Goal: Information Seeking & Learning: Learn about a topic

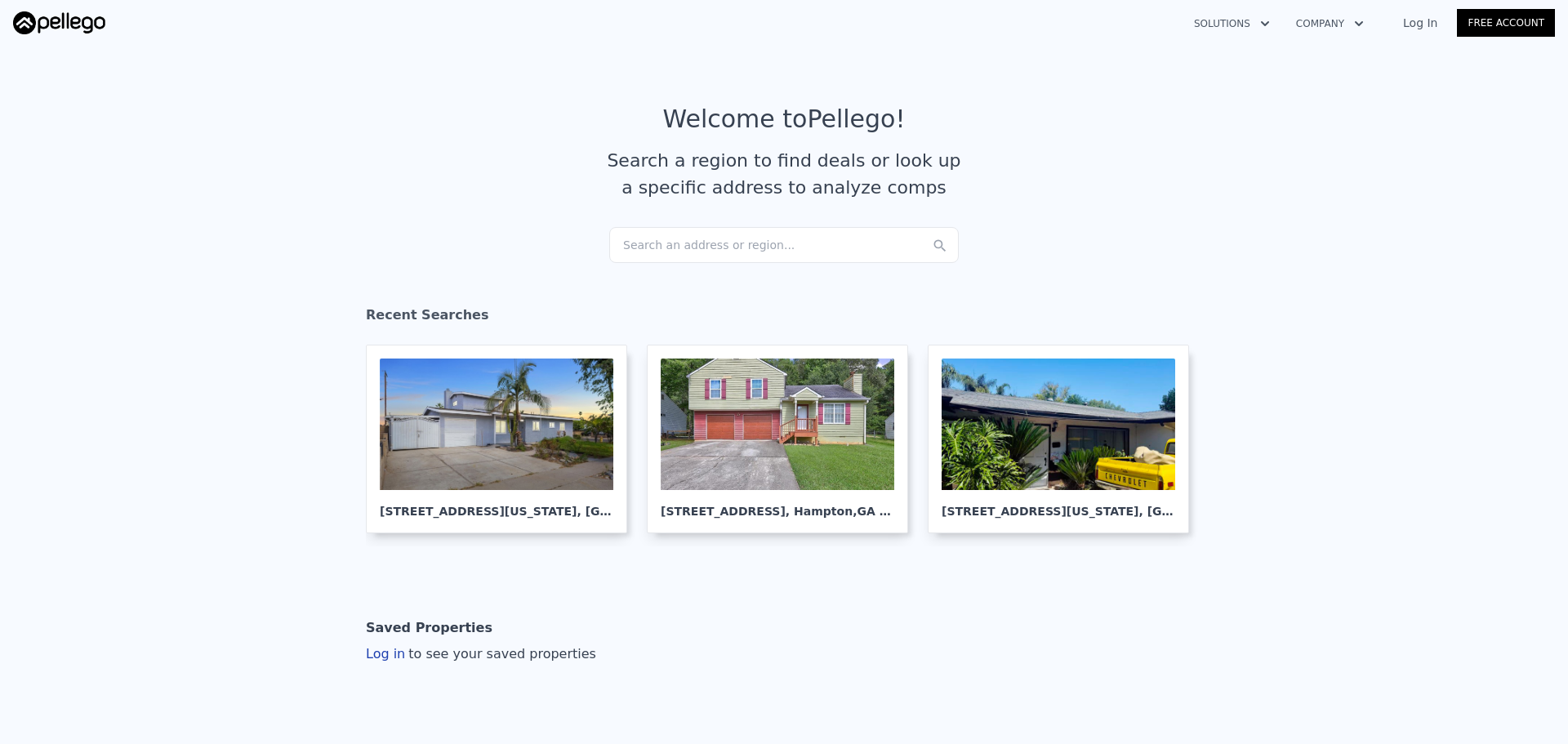
click at [726, 251] on div "Search an address or region..." at bounding box center [784, 245] width 350 height 36
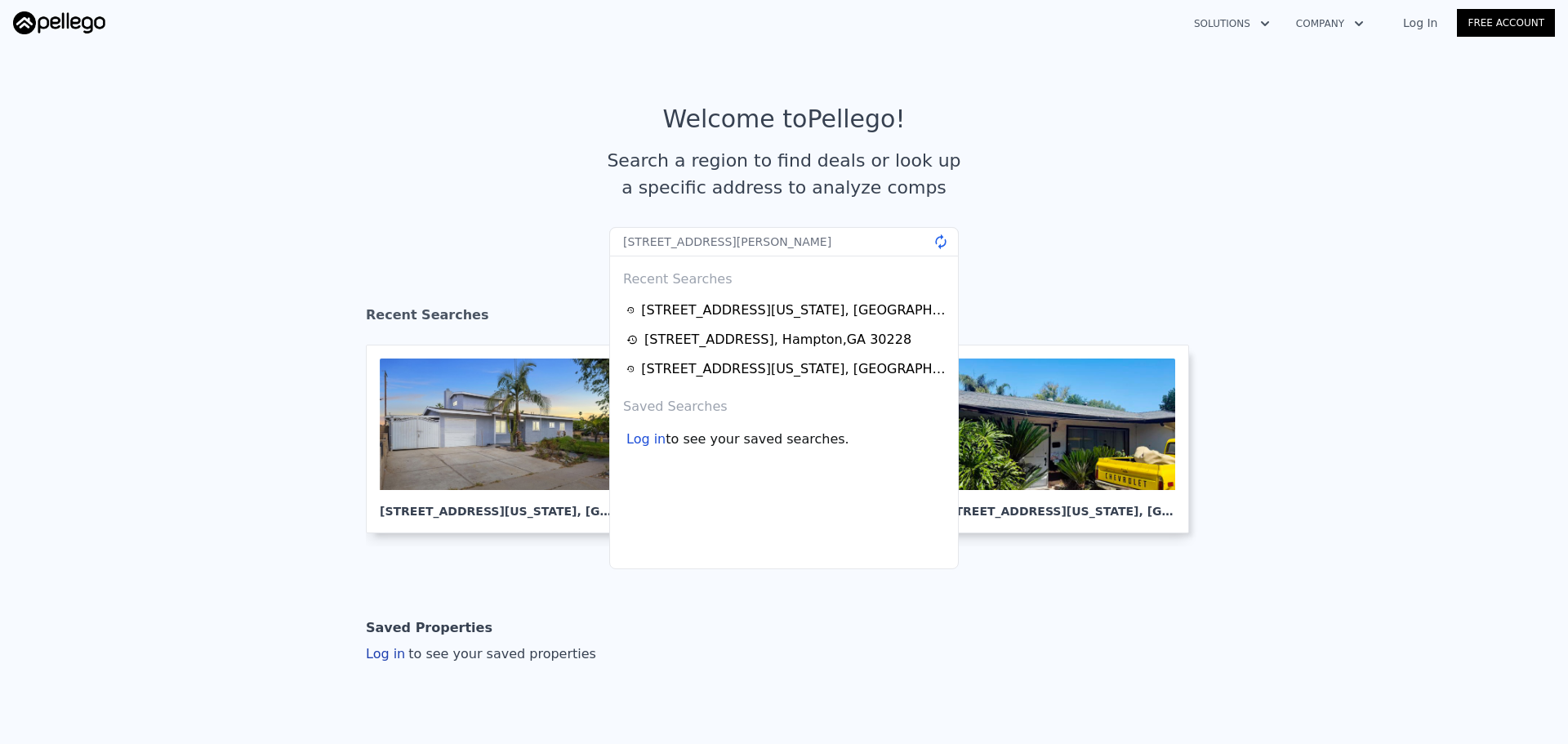
type input "2516 Albert Way, Lithonia, GA 30058"
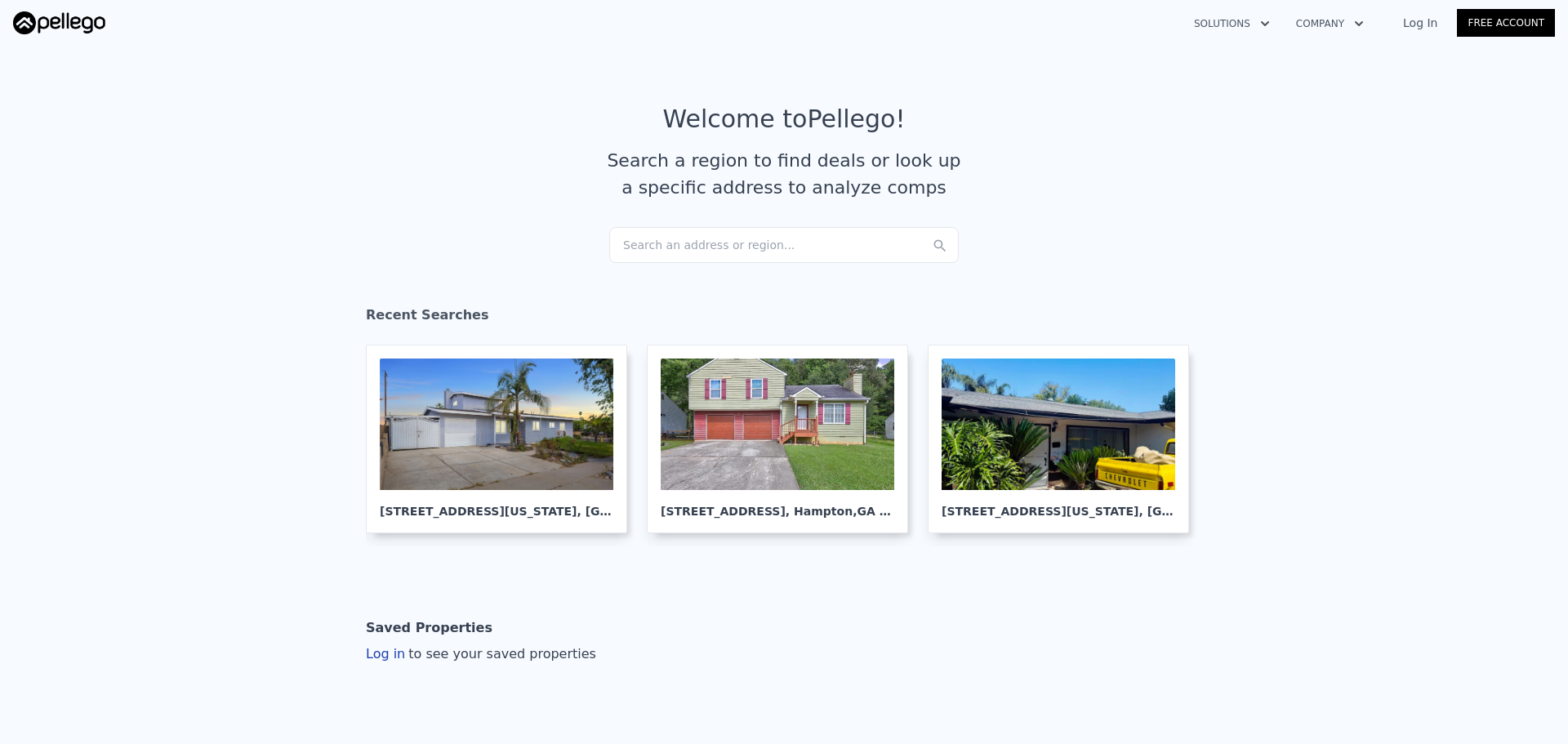
click at [748, 230] on div "Search an address or region..." at bounding box center [784, 245] width 350 height 36
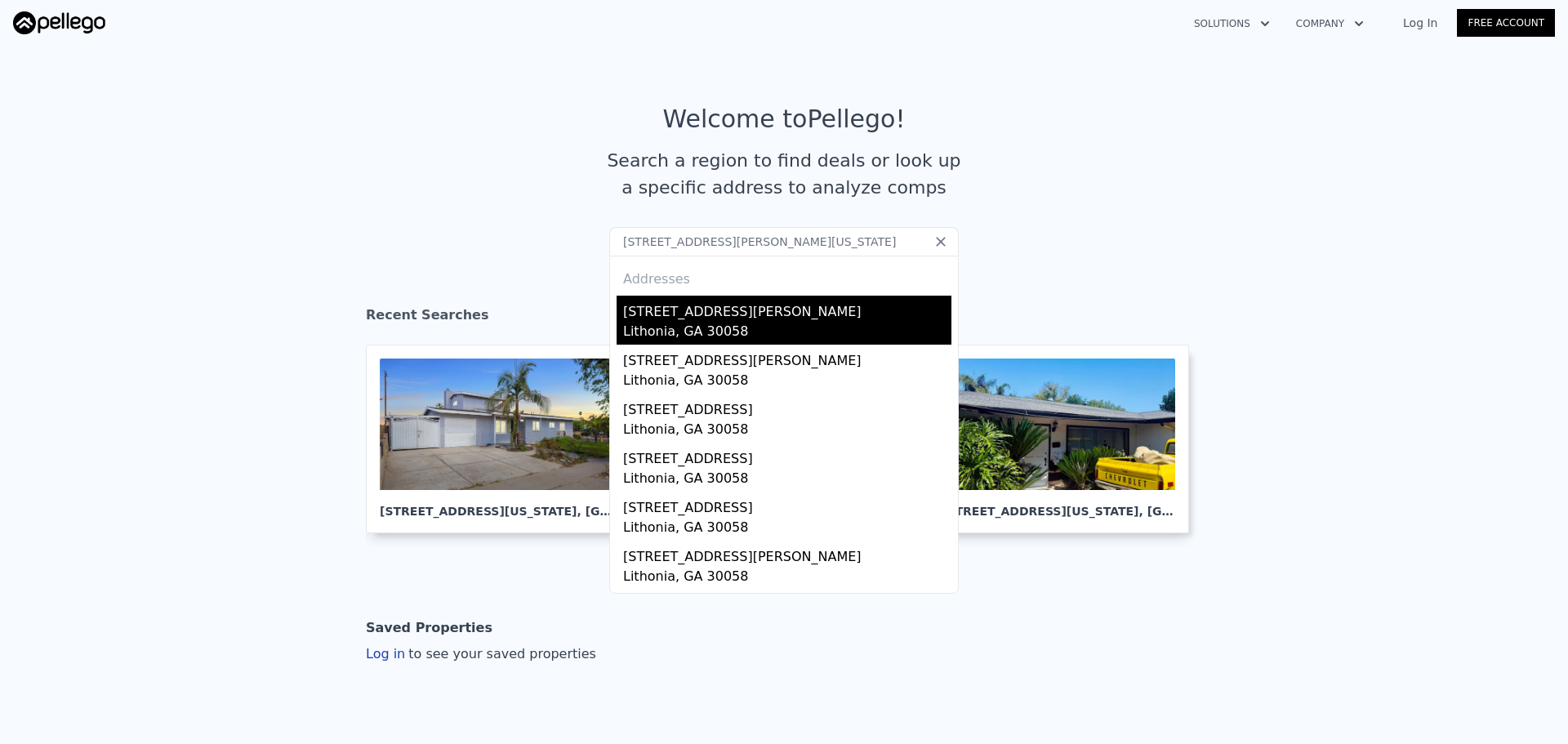
type input "[STREET_ADDRESS][PERSON_NAME][US_STATE]"
click at [676, 317] on div "[STREET_ADDRESS][PERSON_NAME]" at bounding box center [787, 308] width 329 height 26
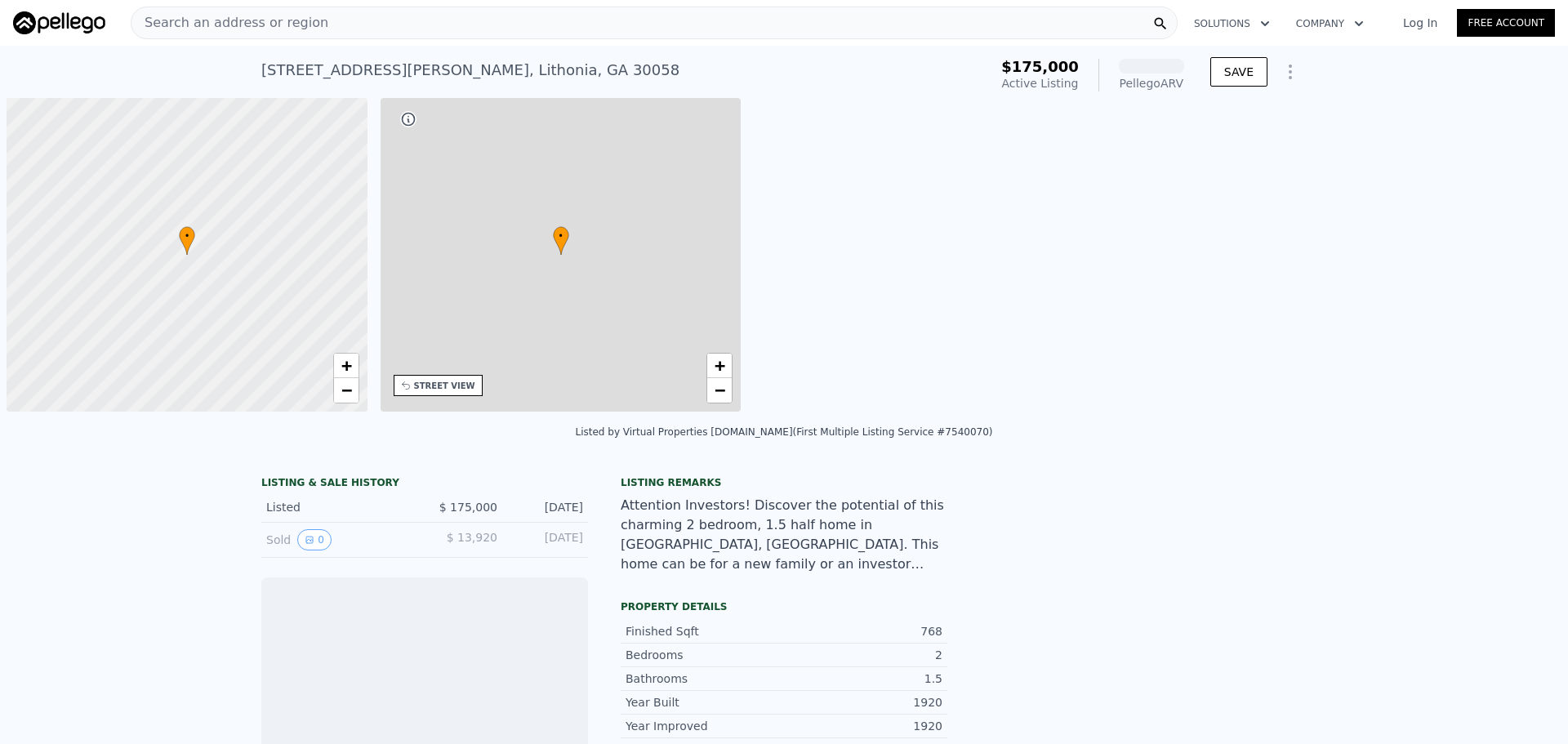
scroll to position [0, 7]
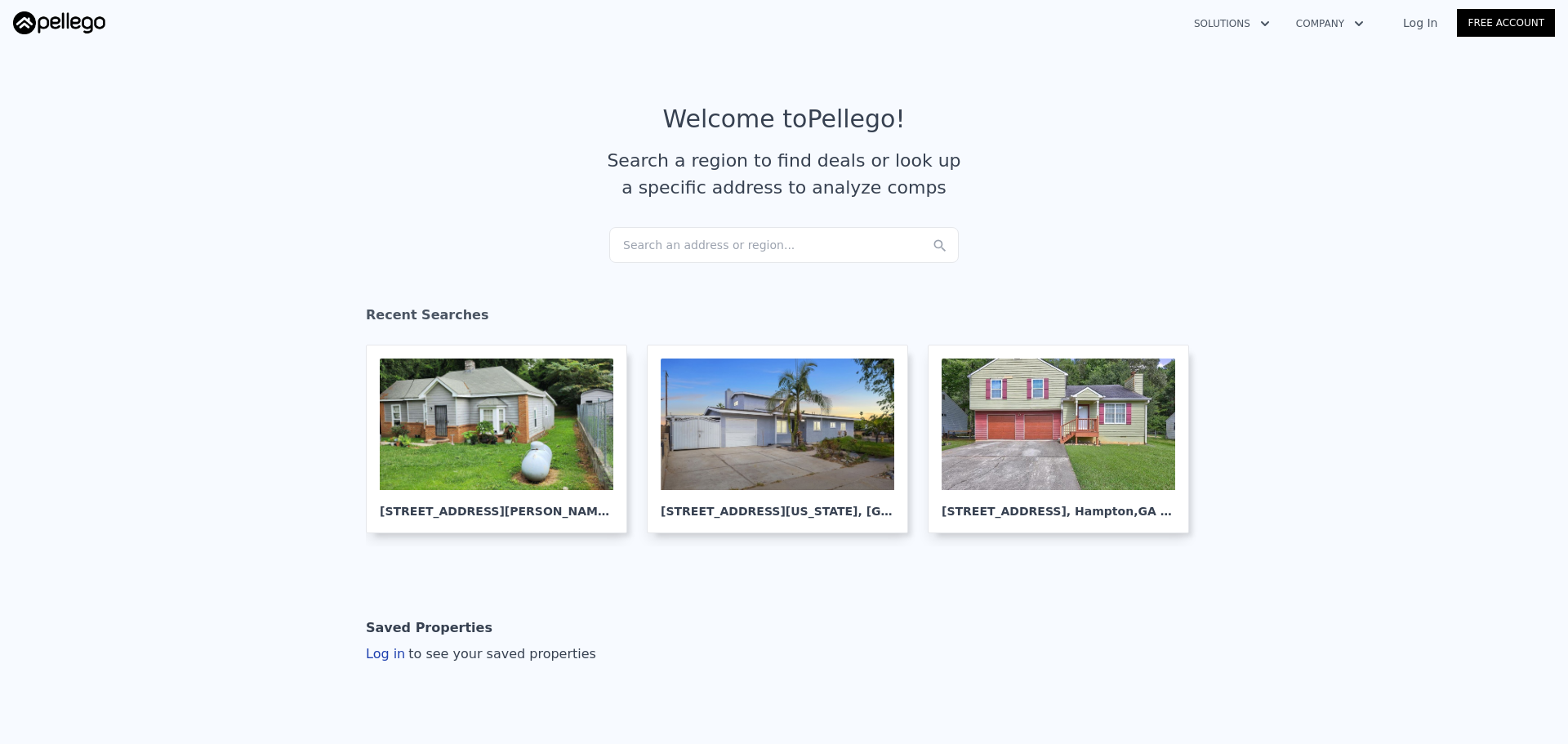
click at [676, 245] on div "Search an address or region..." at bounding box center [784, 245] width 350 height 36
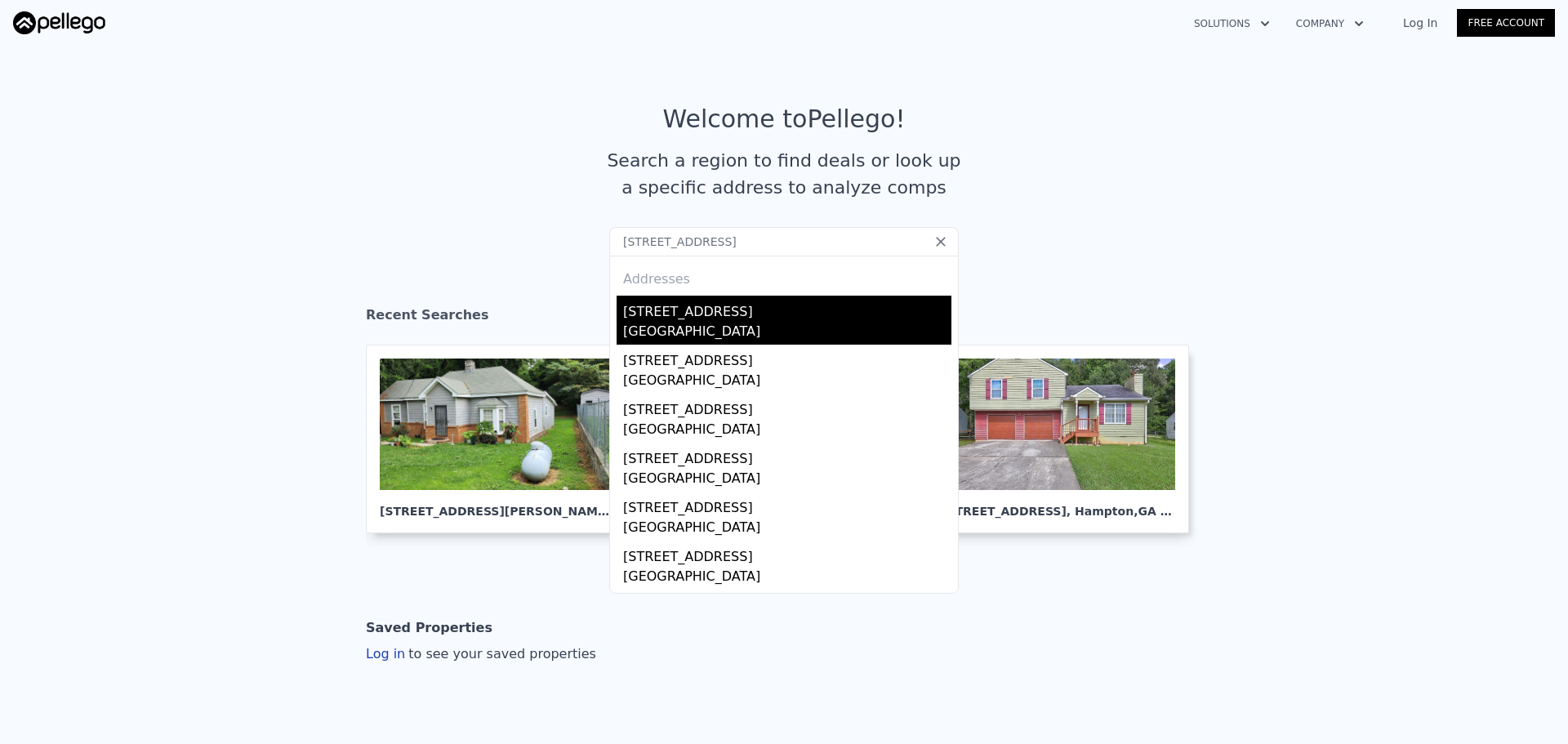
type input "[STREET_ADDRESS]"
click at [699, 329] on div "[GEOGRAPHIC_DATA]" at bounding box center [787, 333] width 329 height 23
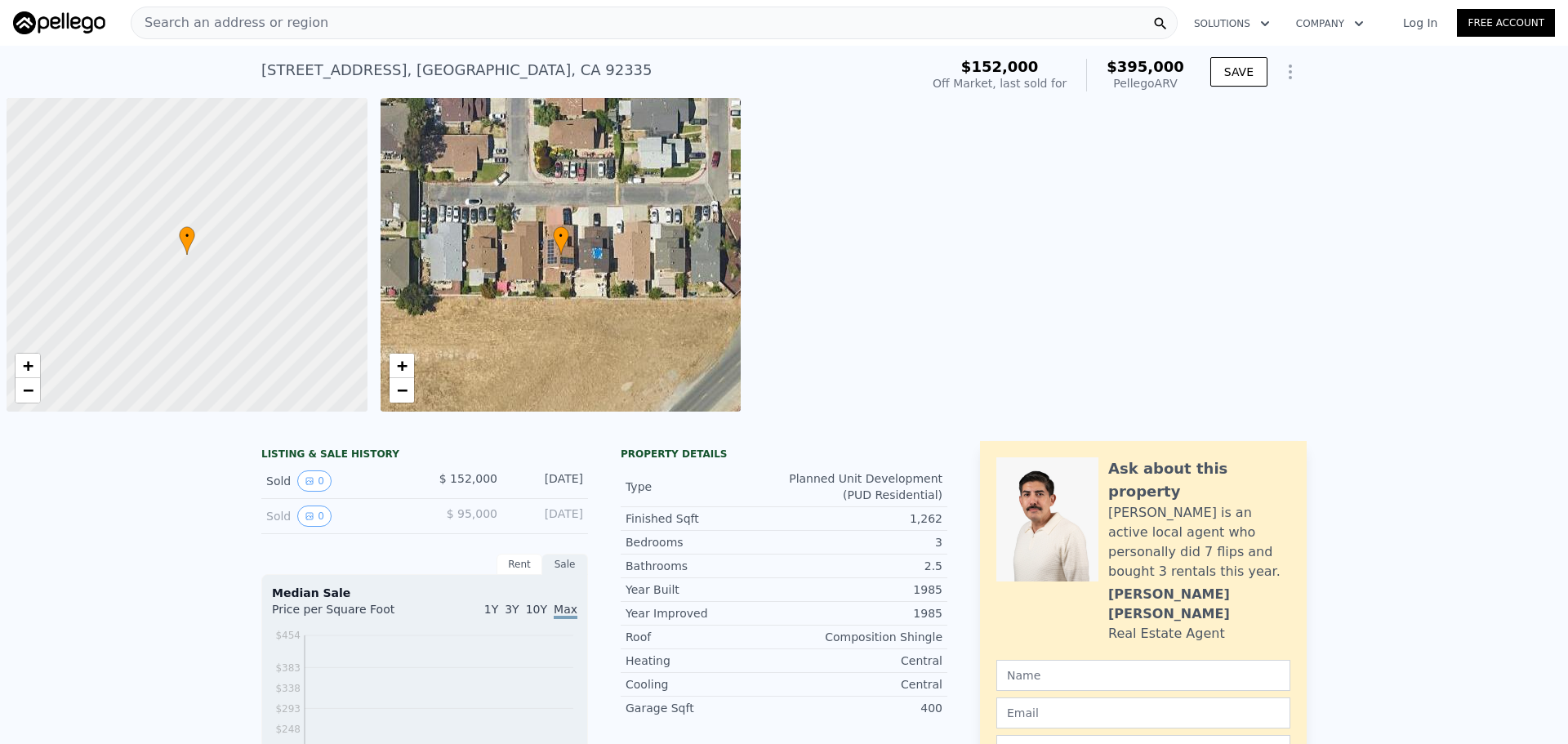
scroll to position [0, 7]
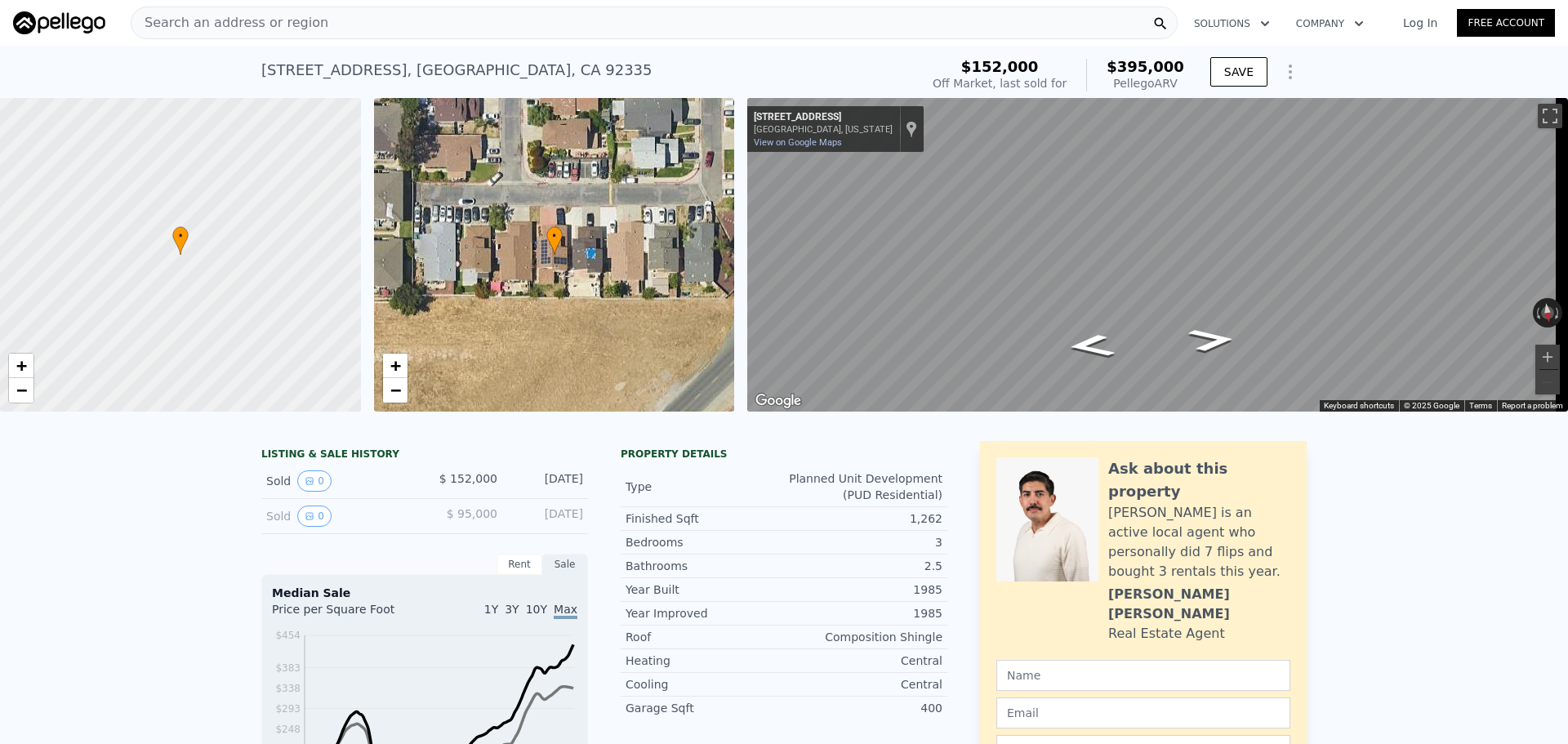
click at [409, 31] on div "Search an address or region" at bounding box center [654, 23] width 1047 height 33
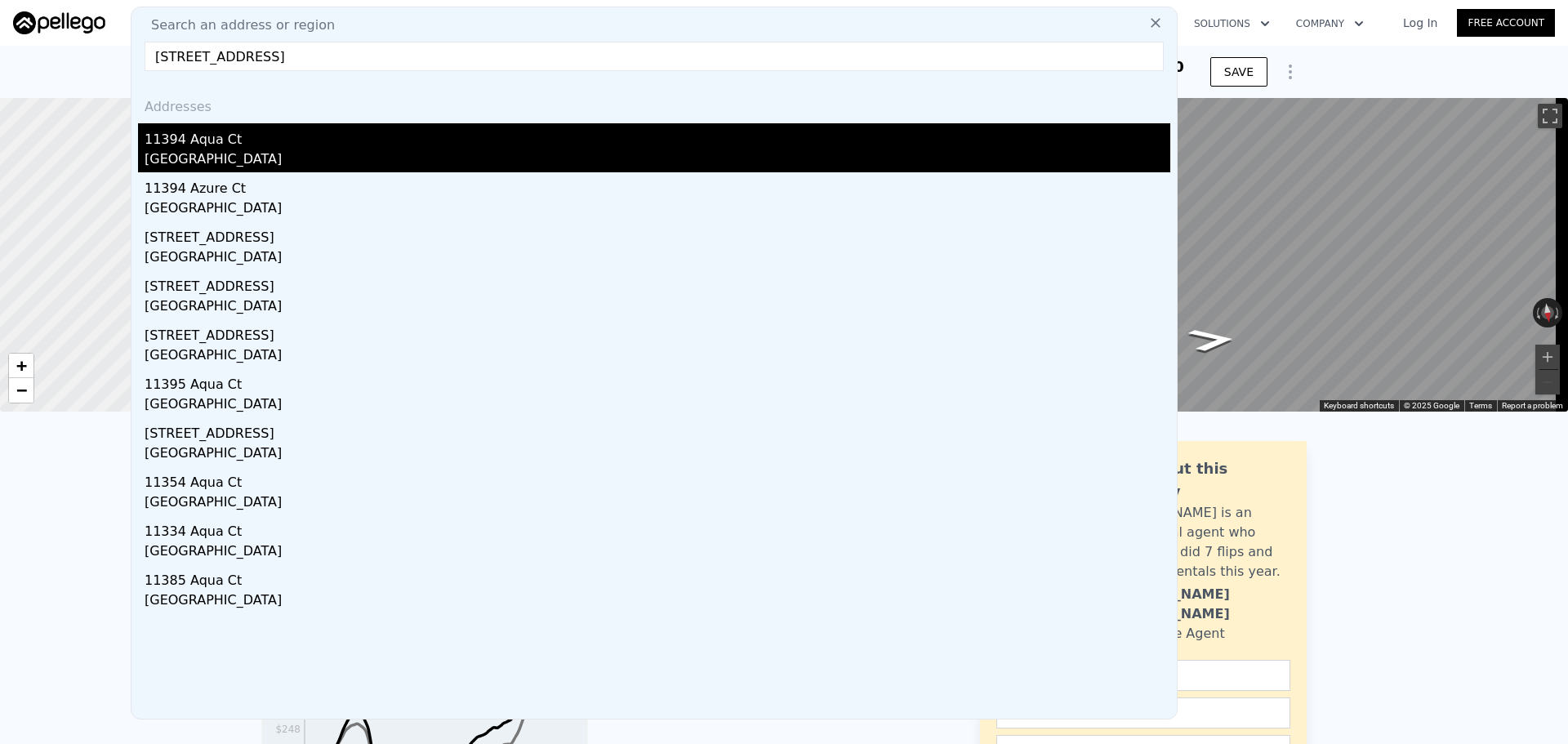
type input "[STREET_ADDRESS]"
click at [246, 156] on div "[GEOGRAPHIC_DATA]" at bounding box center [658, 161] width 1026 height 23
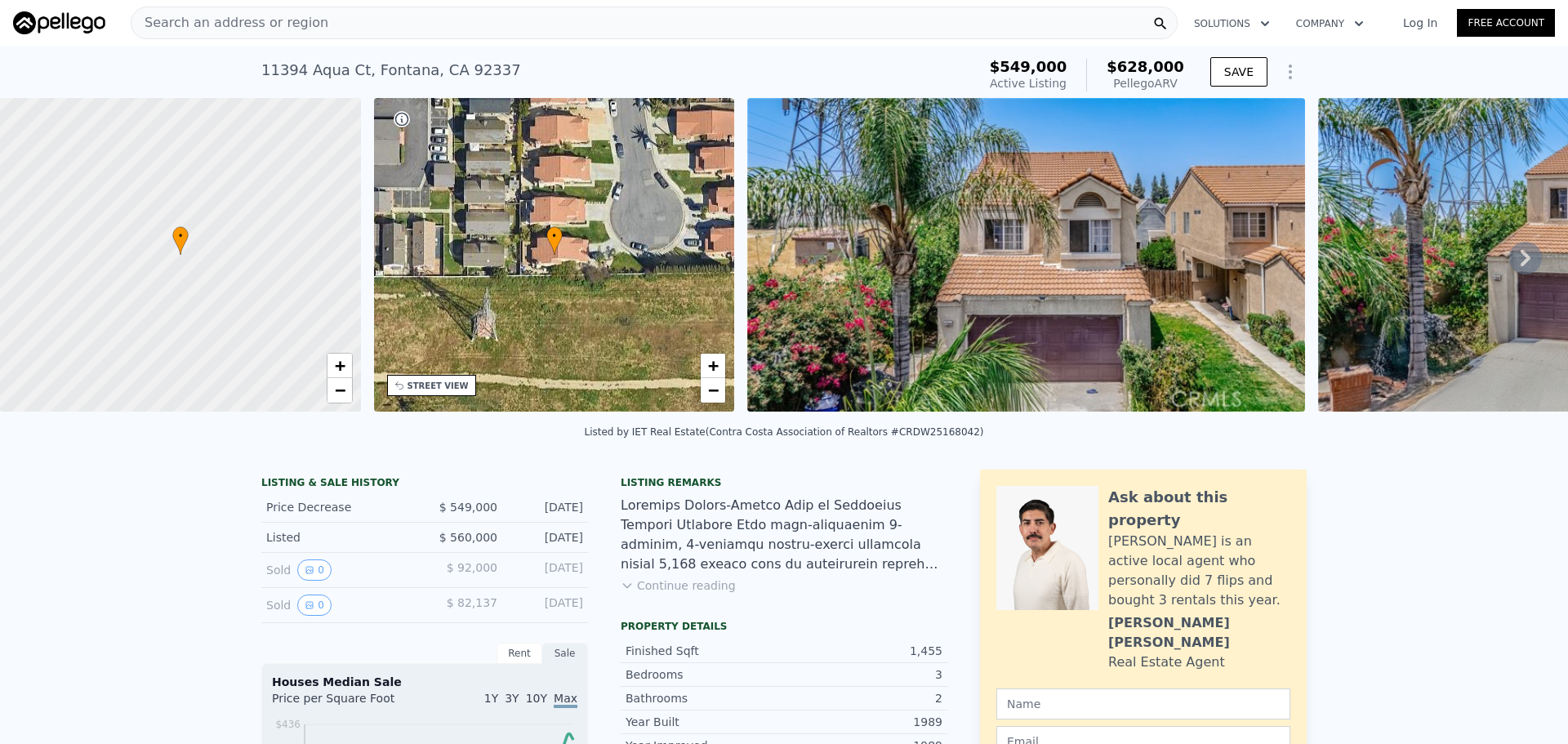
click at [449, 30] on div "Search an address or region" at bounding box center [654, 23] width 1047 height 33
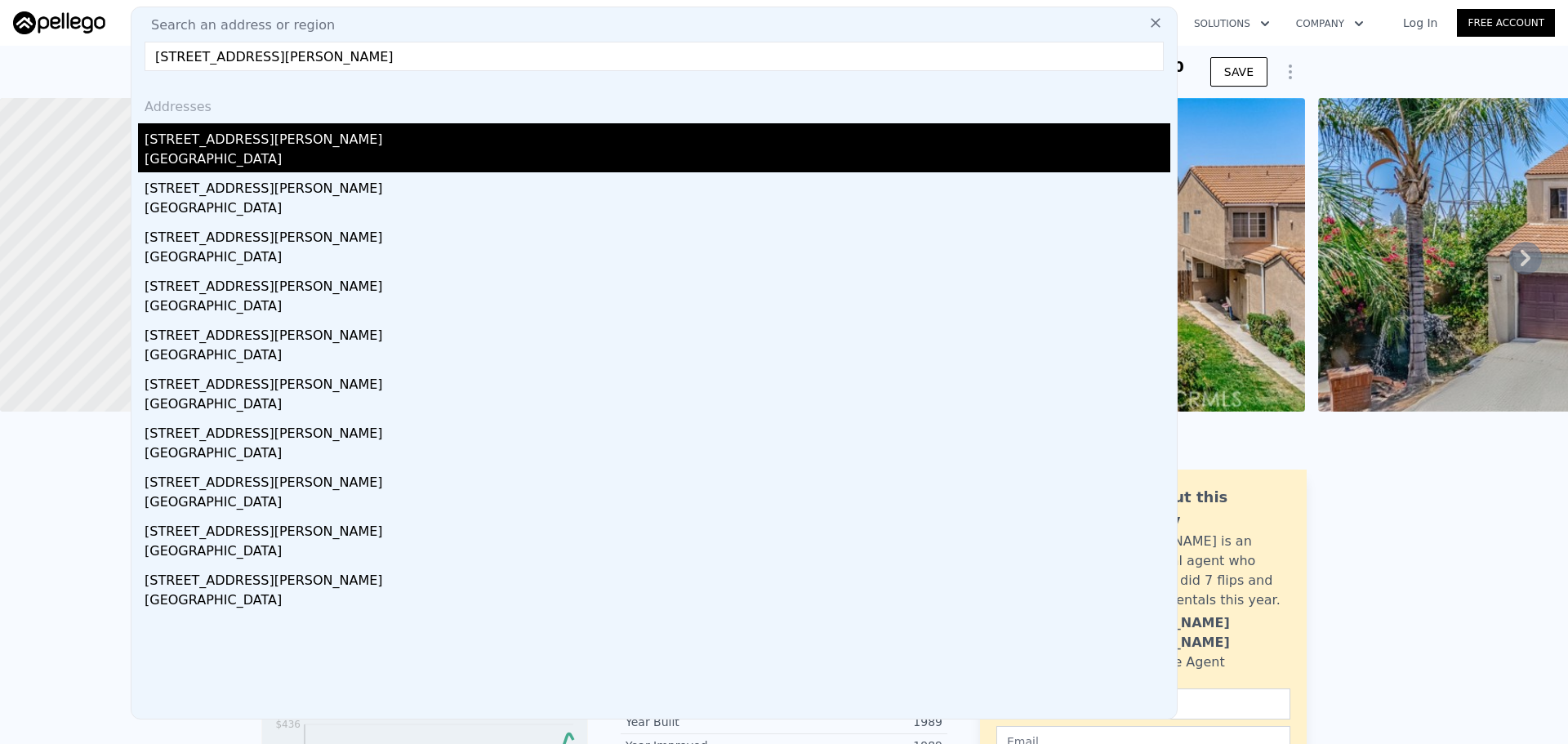
type input "[STREET_ADDRESS][PERSON_NAME]"
click at [319, 149] on div "[STREET_ADDRESS][PERSON_NAME]" at bounding box center [658, 136] width 1026 height 26
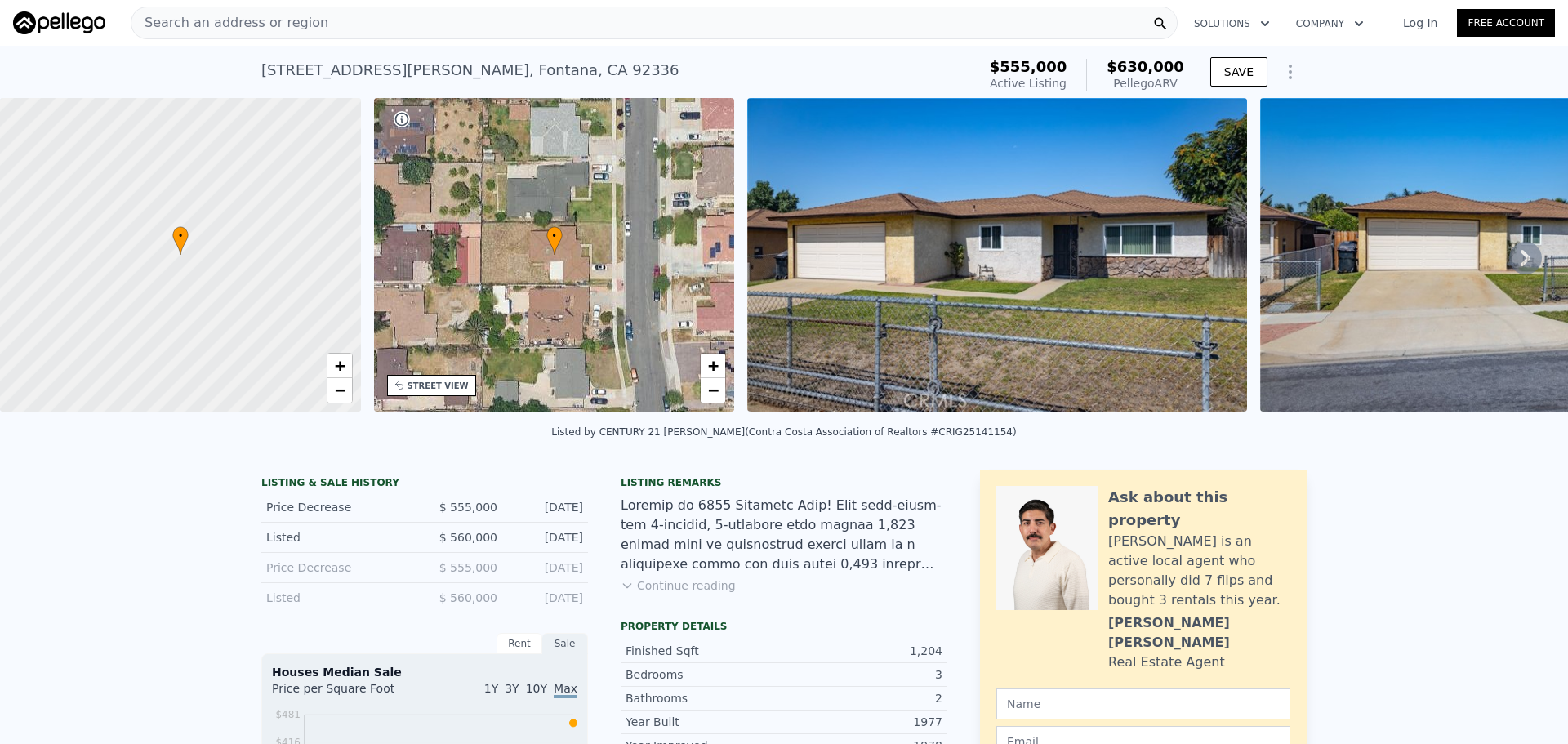
click at [492, 18] on div "Search an address or region" at bounding box center [654, 23] width 1047 height 33
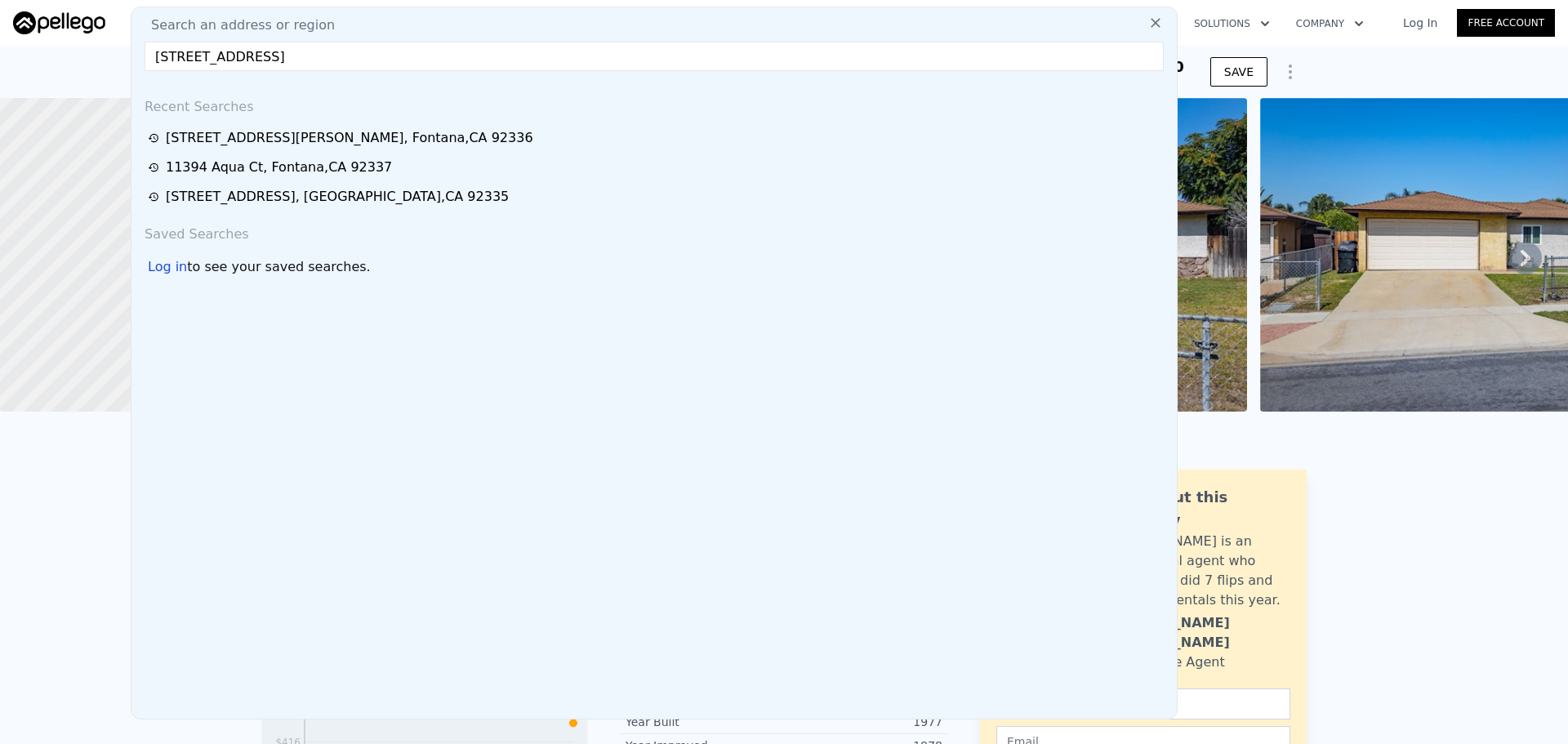
type input "[STREET_ADDRESS]"
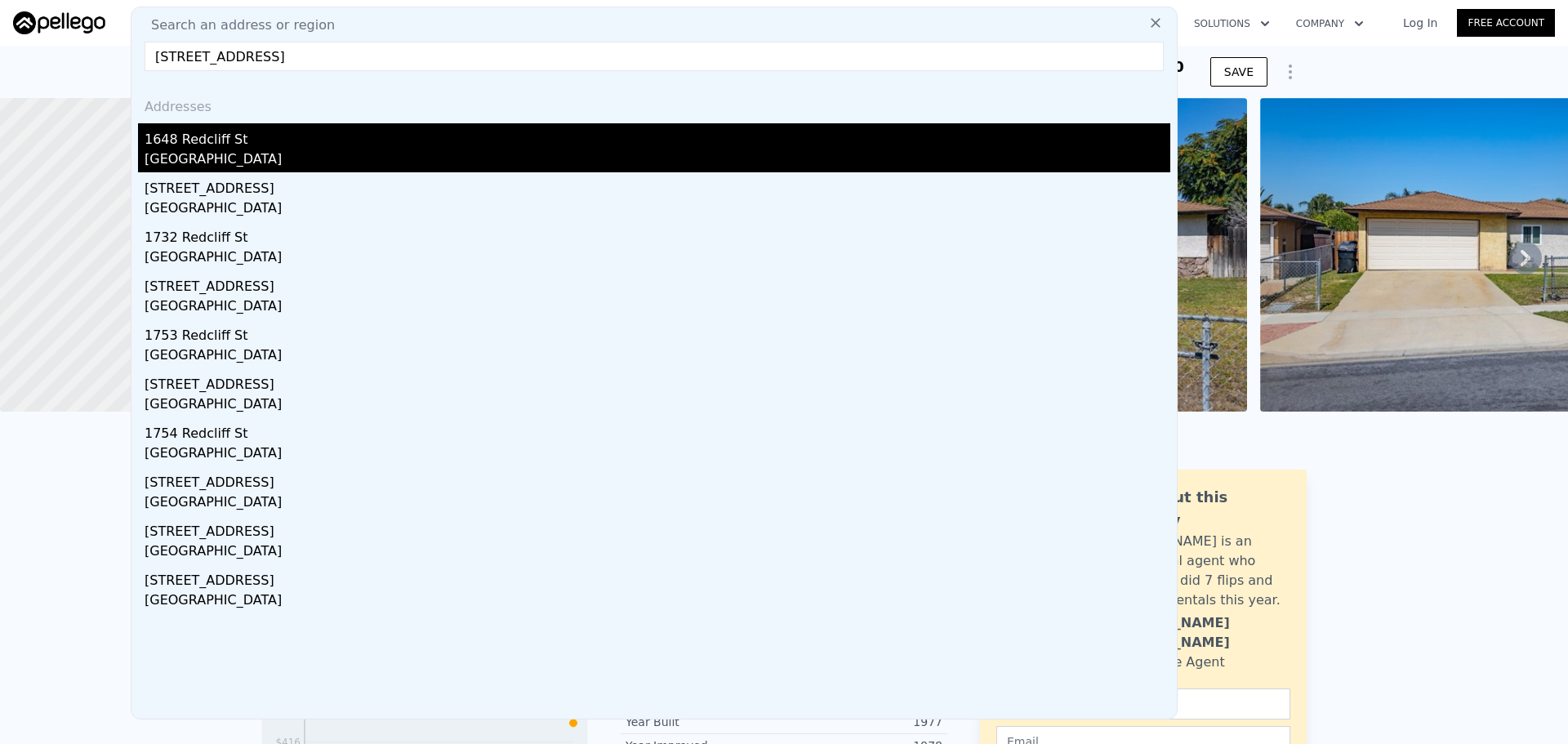
click at [333, 148] on div "1648 Redcliff St" at bounding box center [658, 136] width 1026 height 26
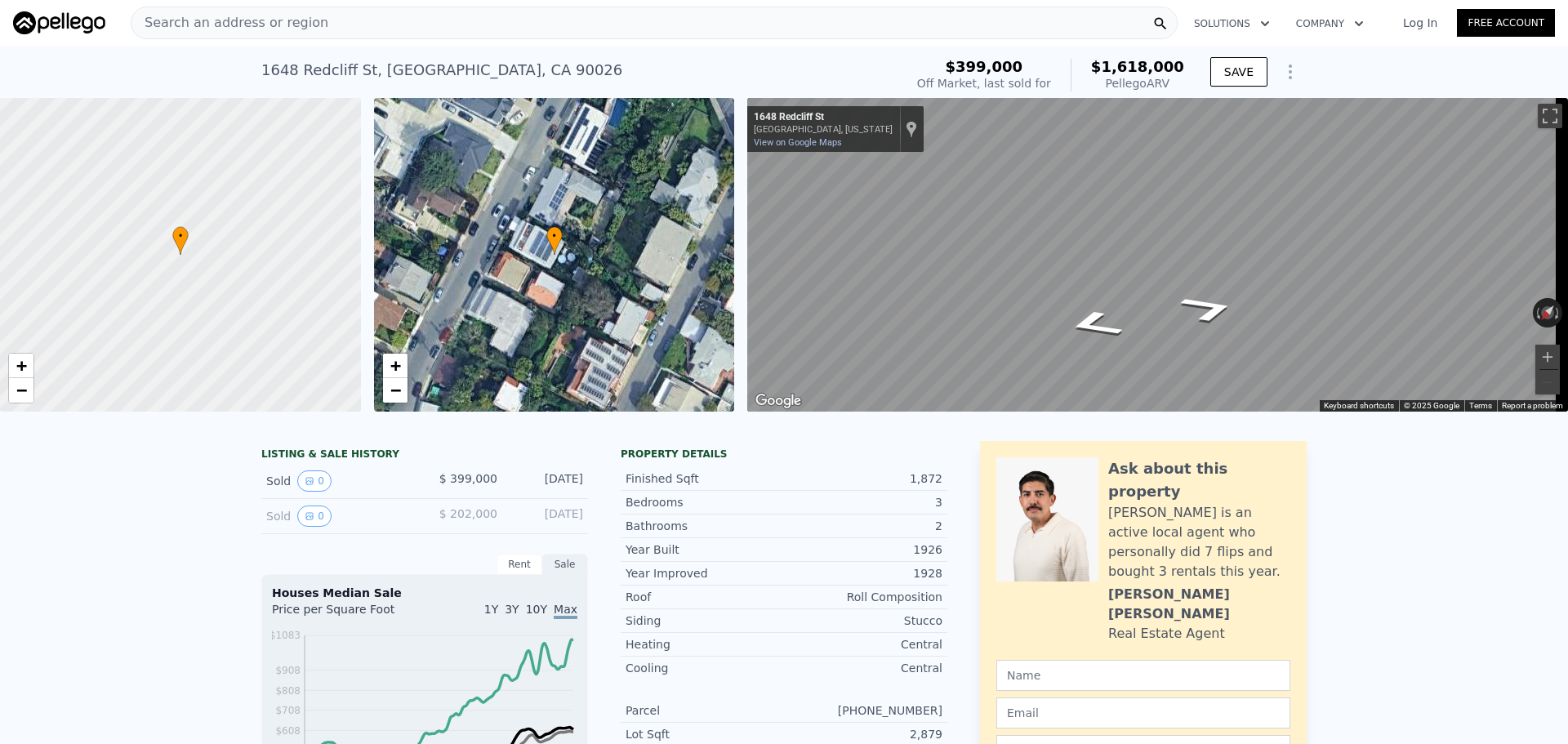
click at [1074, 321] on div "Map" at bounding box center [1158, 255] width 821 height 313
click at [543, 11] on div "Search an address or region" at bounding box center [654, 23] width 1047 height 33
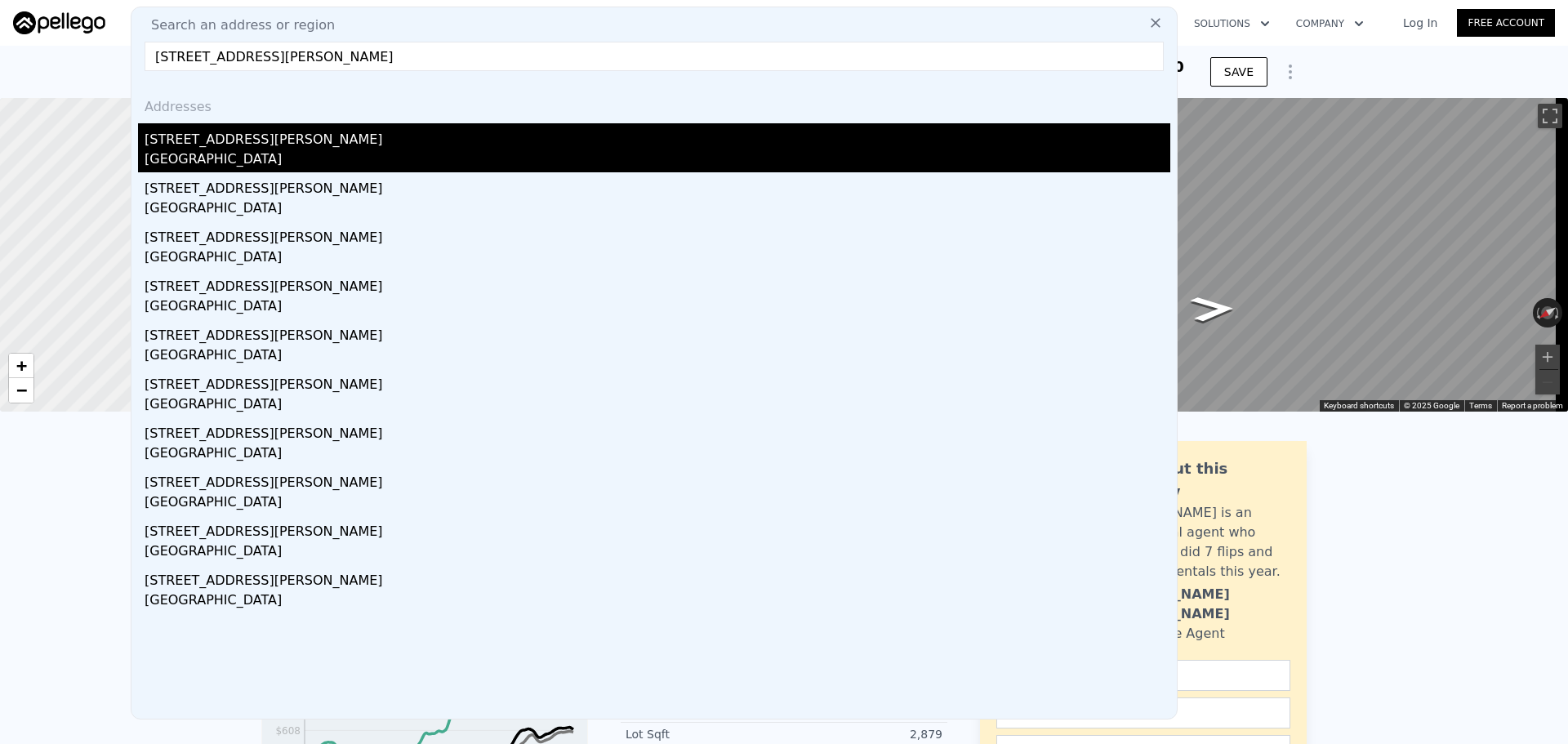
type input "[STREET_ADDRESS][PERSON_NAME]"
click at [334, 137] on div "[STREET_ADDRESS][PERSON_NAME]" at bounding box center [658, 136] width 1026 height 26
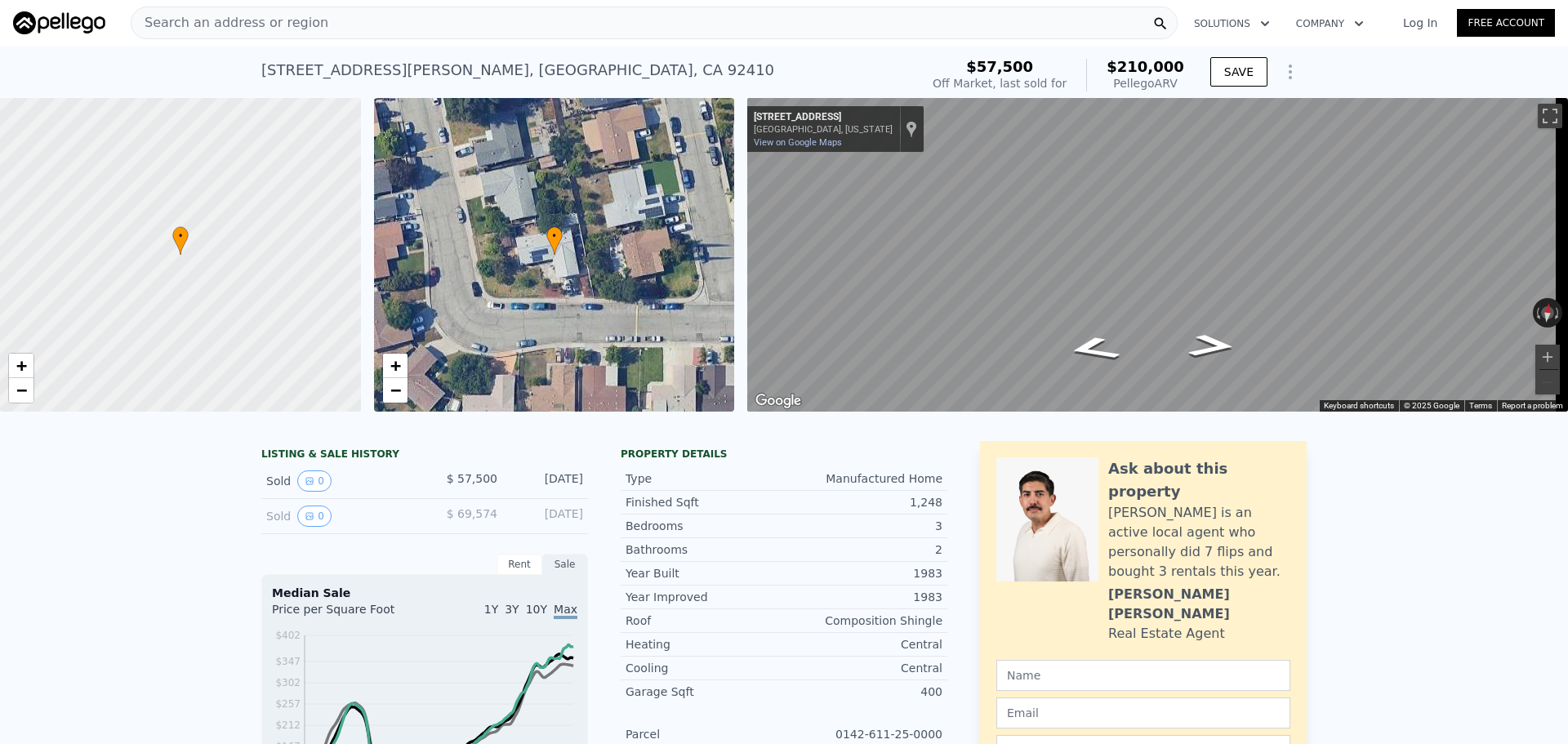
click at [406, 14] on div "Search an address or region" at bounding box center [654, 23] width 1047 height 33
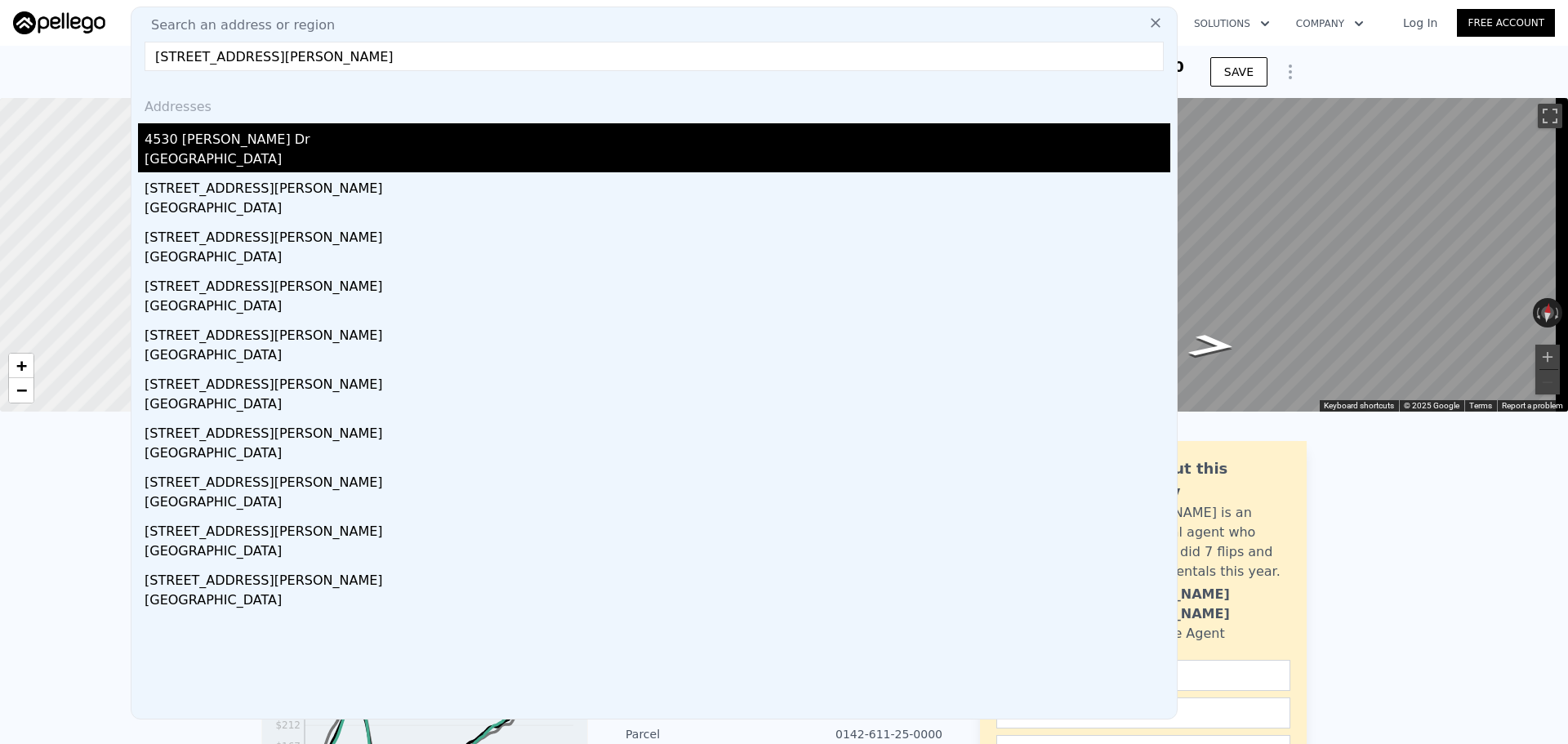
type input "[STREET_ADDRESS][PERSON_NAME]"
click at [259, 157] on div "[GEOGRAPHIC_DATA]" at bounding box center [658, 161] width 1026 height 23
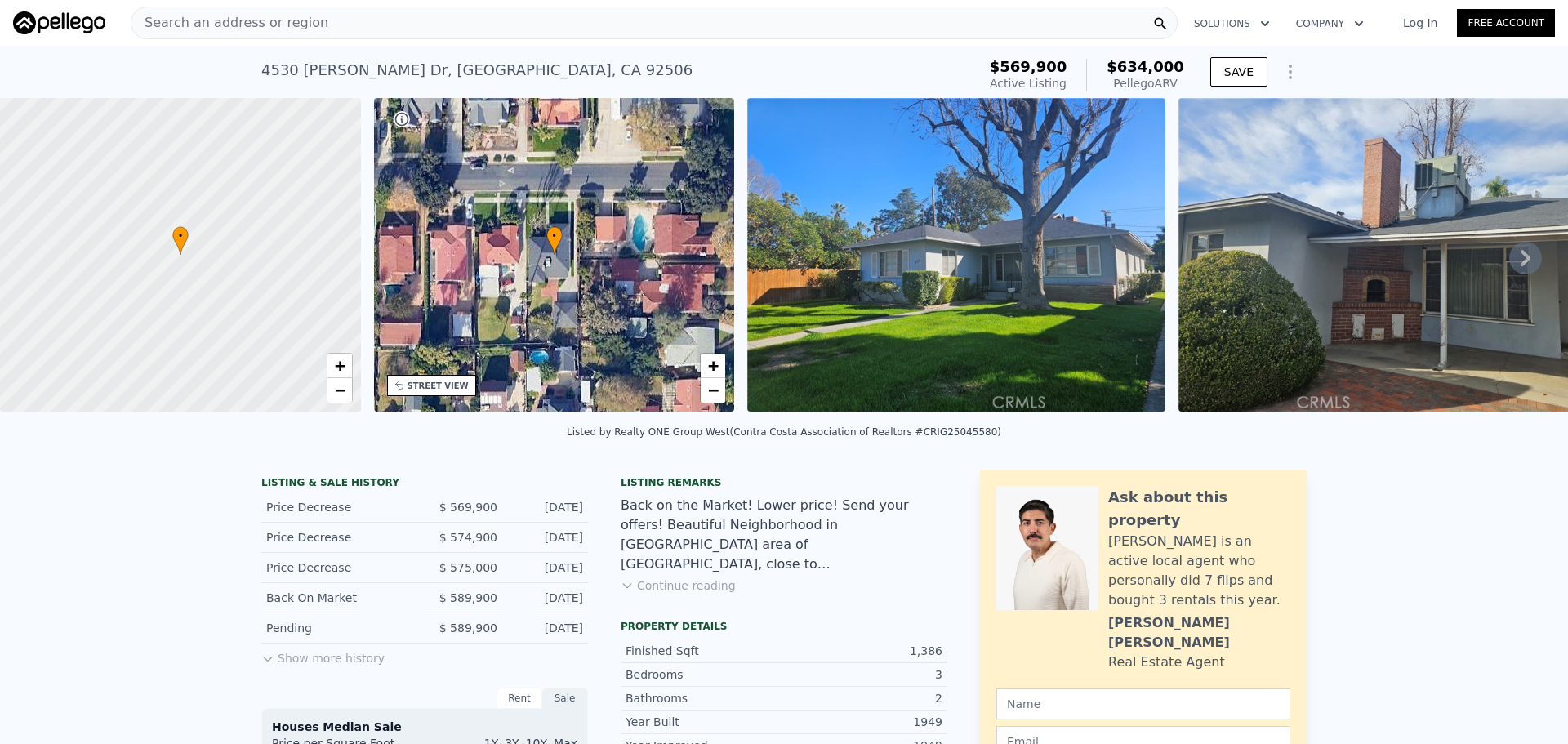
click at [371, 24] on div "Search an address or region" at bounding box center [654, 23] width 1047 height 33
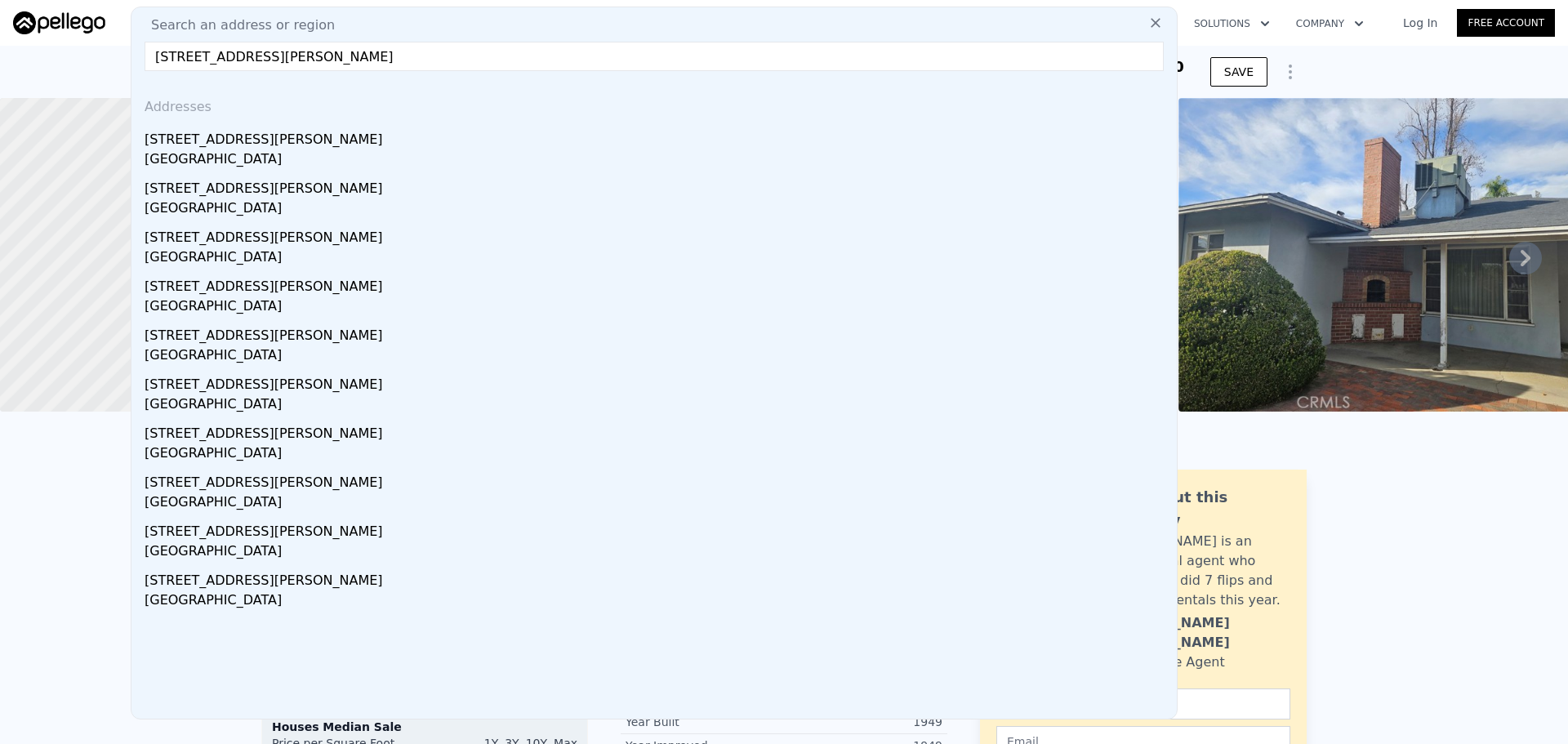
paste input "[STREET_ADDRESS]"
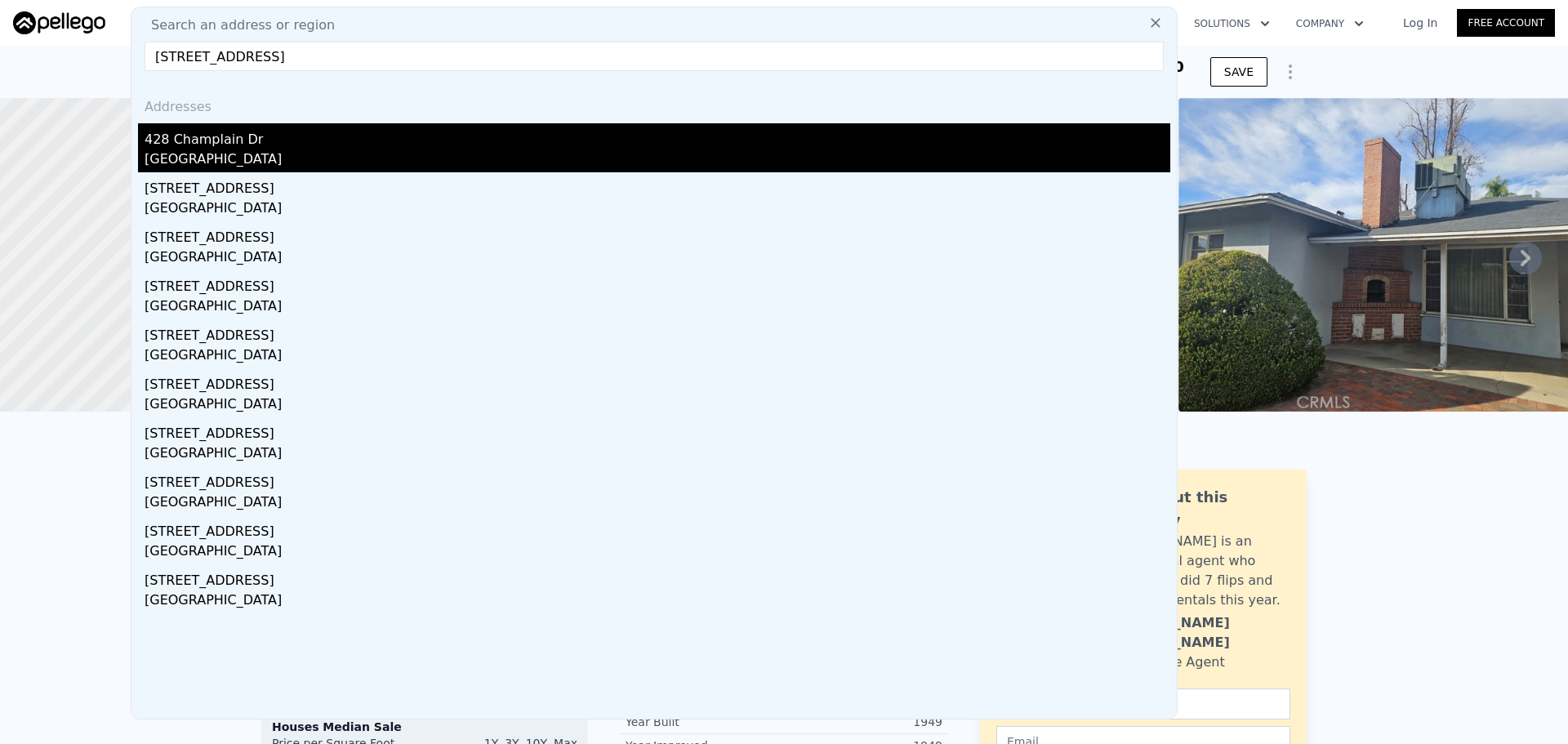
type input "[STREET_ADDRESS]"
click at [240, 160] on div "[GEOGRAPHIC_DATA]" at bounding box center [658, 161] width 1026 height 23
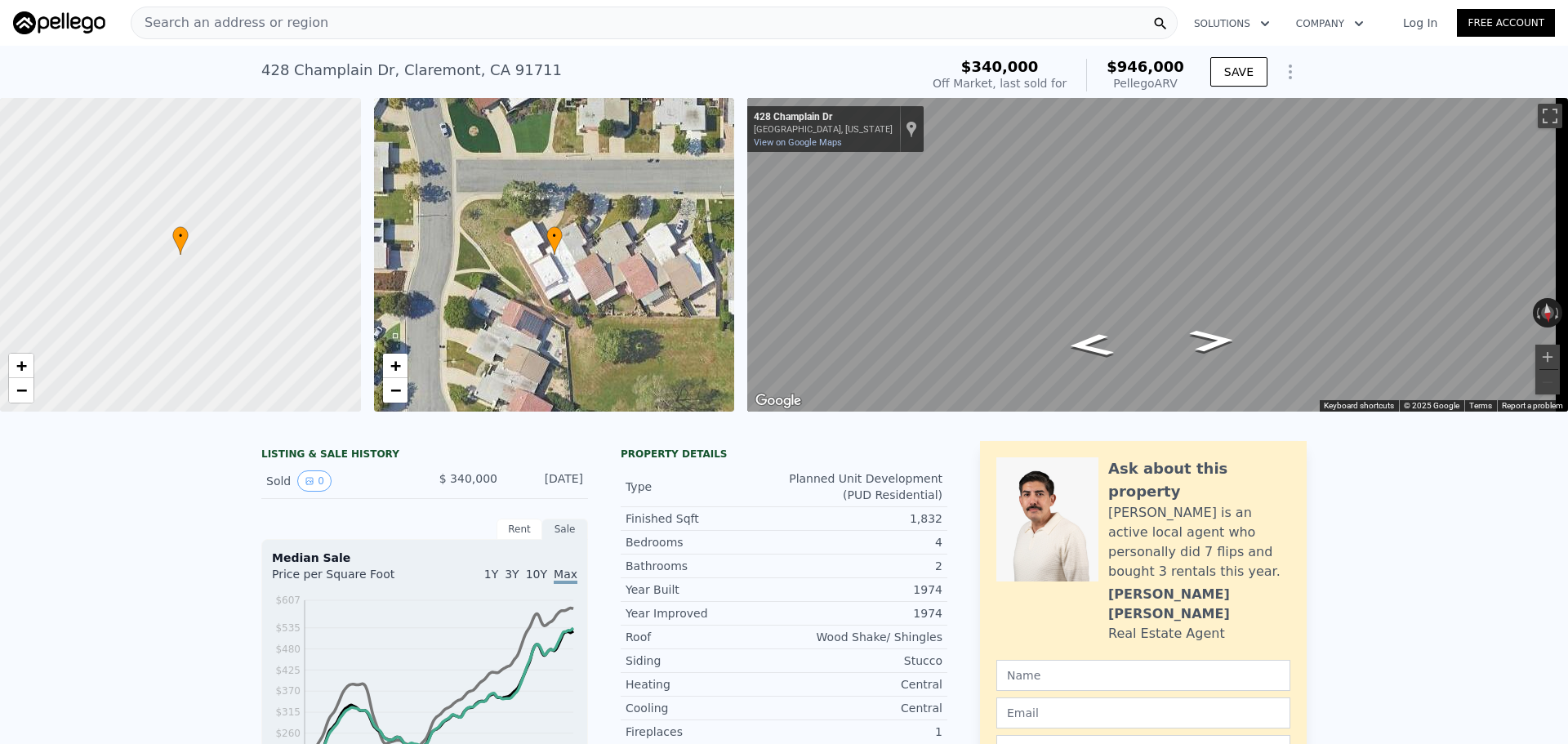
click at [429, 23] on div "Search an address or region" at bounding box center [654, 23] width 1047 height 33
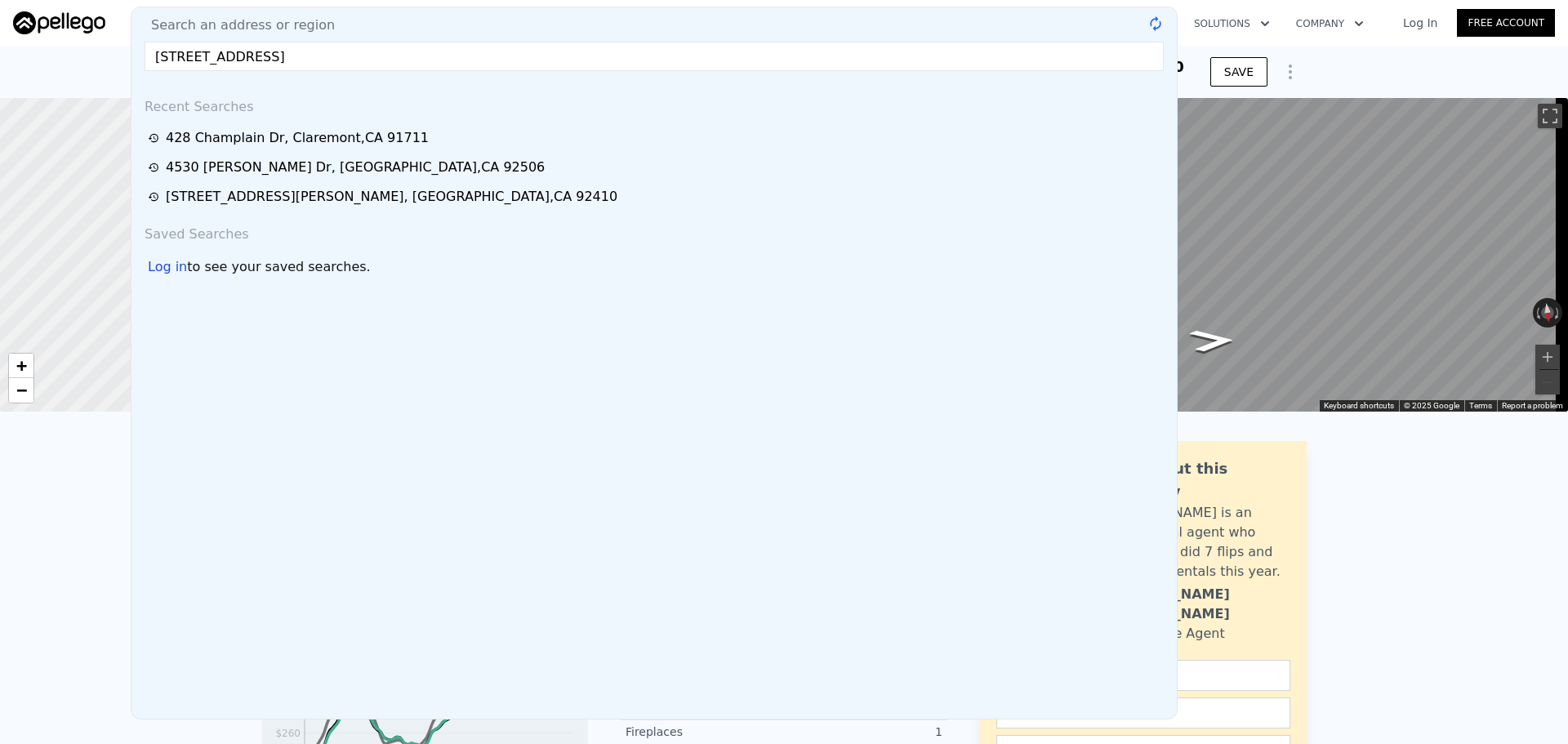
type input "[STREET_ADDRESS]"
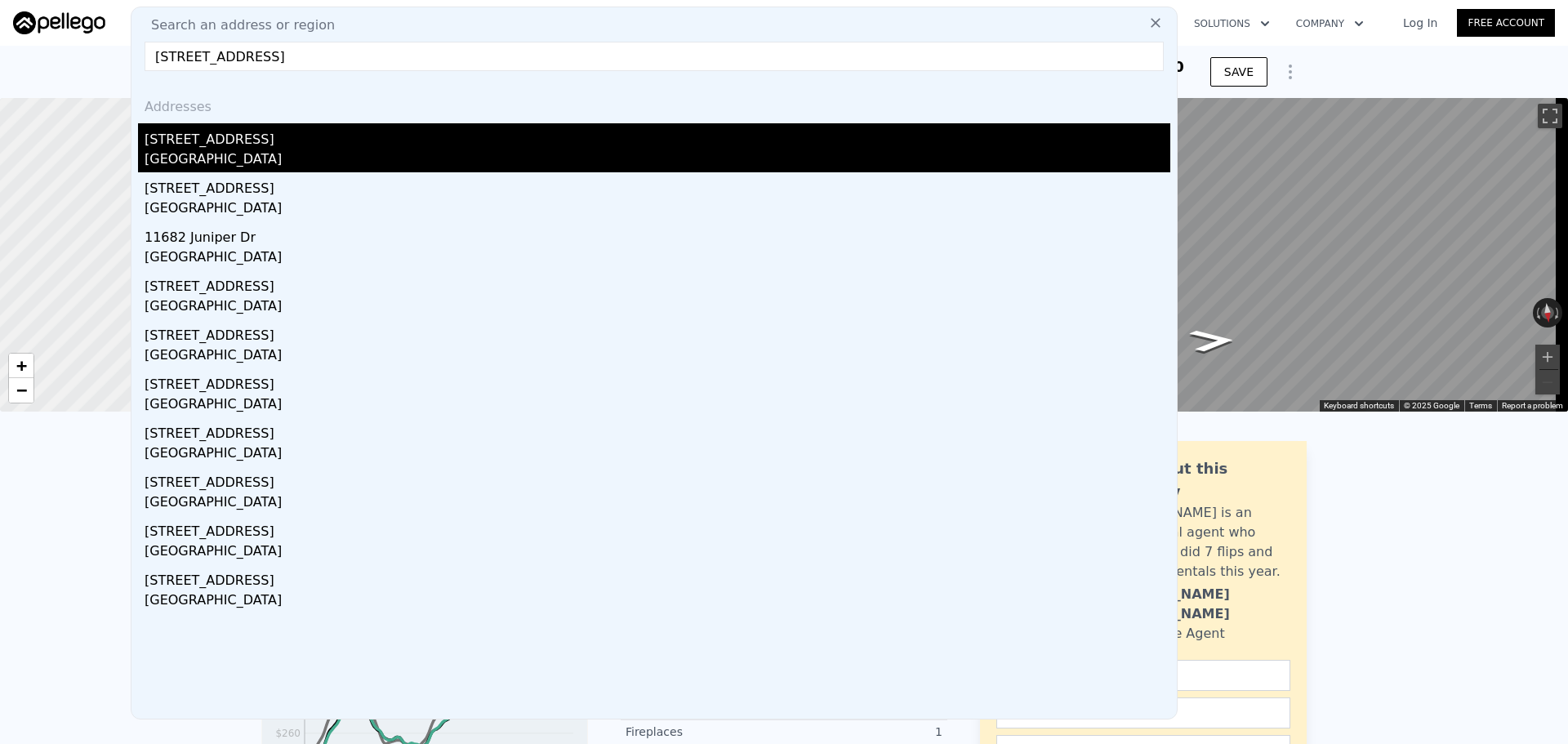
click at [318, 129] on div "[STREET_ADDRESS]" at bounding box center [658, 136] width 1026 height 26
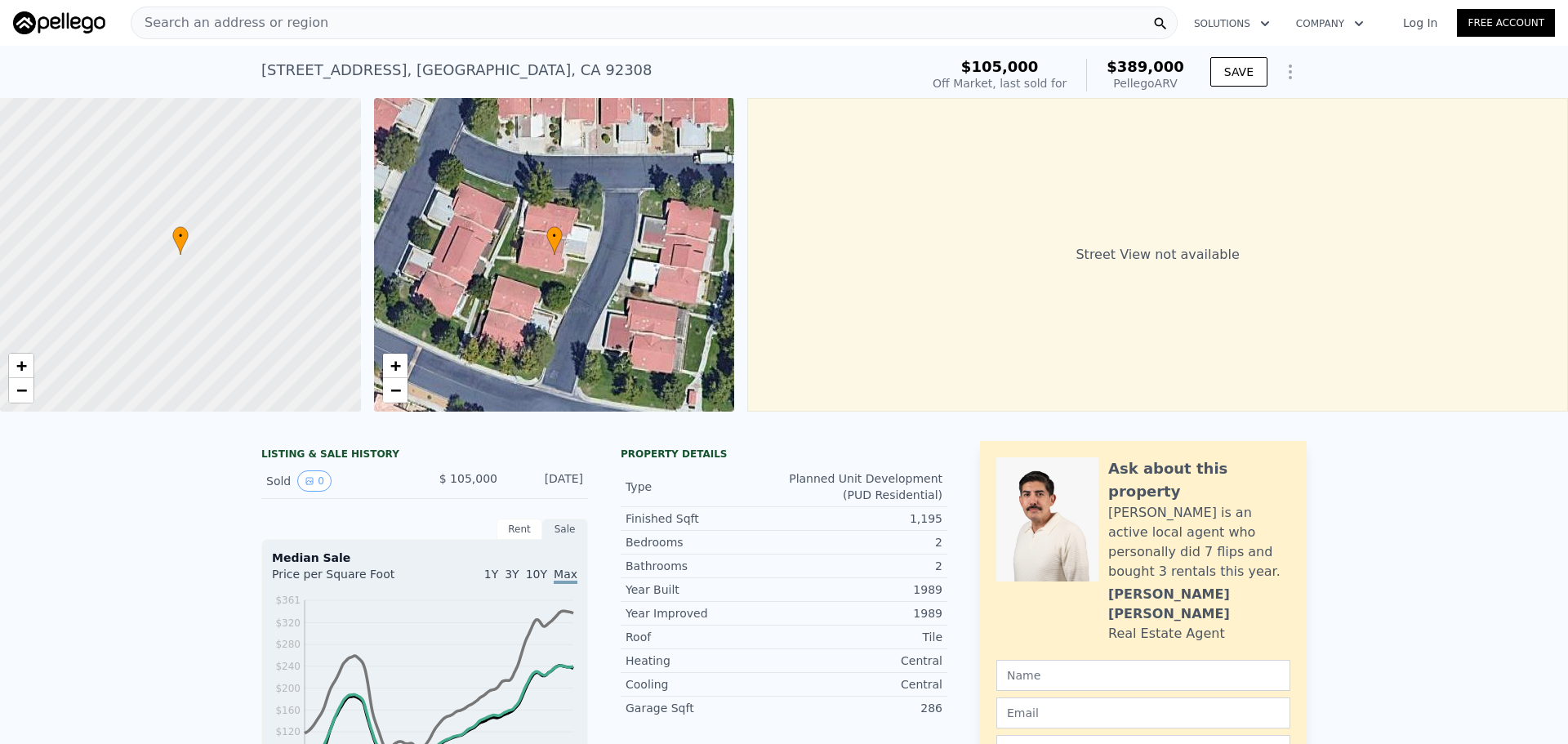
click at [412, 20] on div "Search an address or region" at bounding box center [654, 23] width 1047 height 33
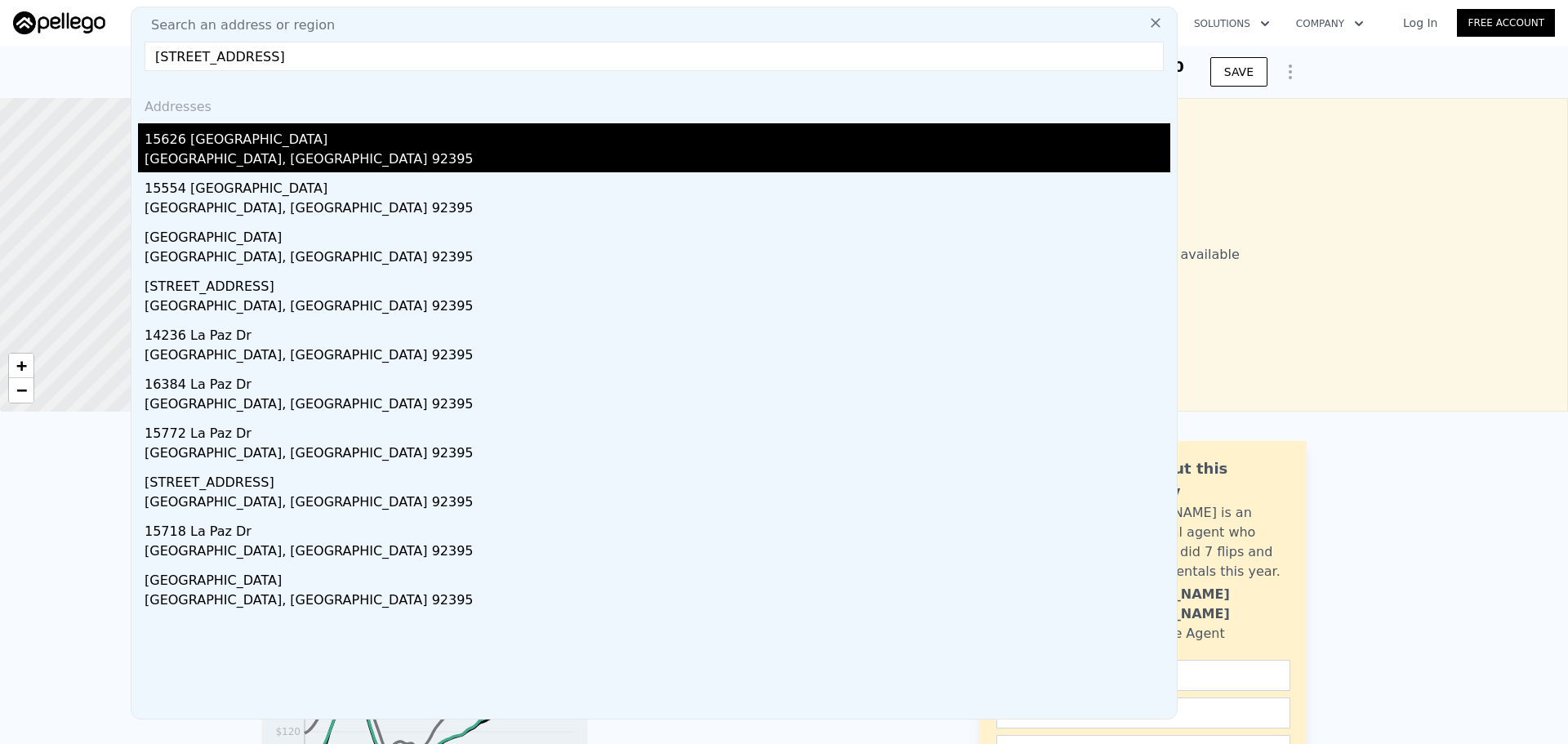
type input "[STREET_ADDRESS]"
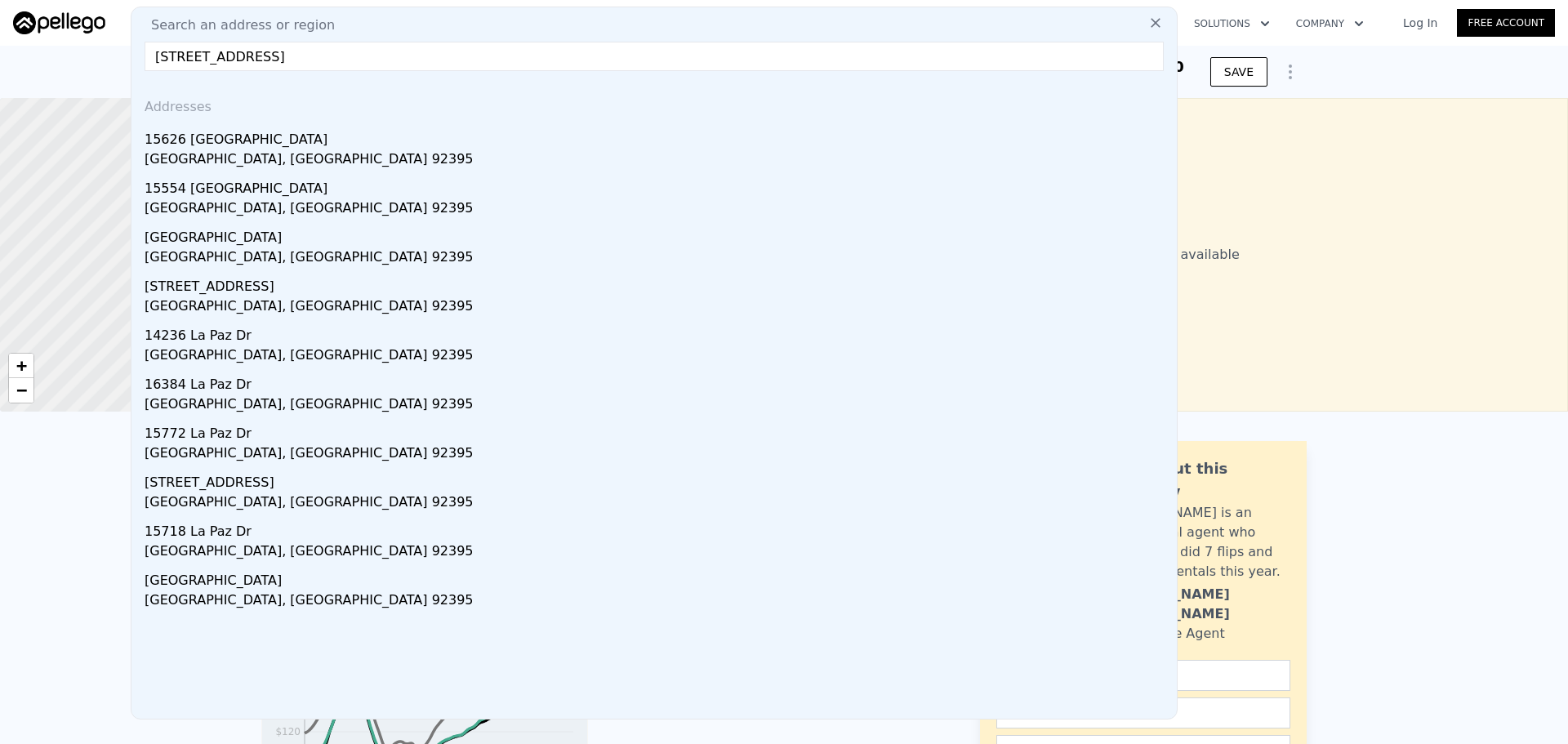
drag, startPoint x: 184, startPoint y: 155, endPoint x: 141, endPoint y: 0, distance: 160.9
click at [184, 155] on div "[GEOGRAPHIC_DATA], [GEOGRAPHIC_DATA] 92395" at bounding box center [658, 161] width 1026 height 23
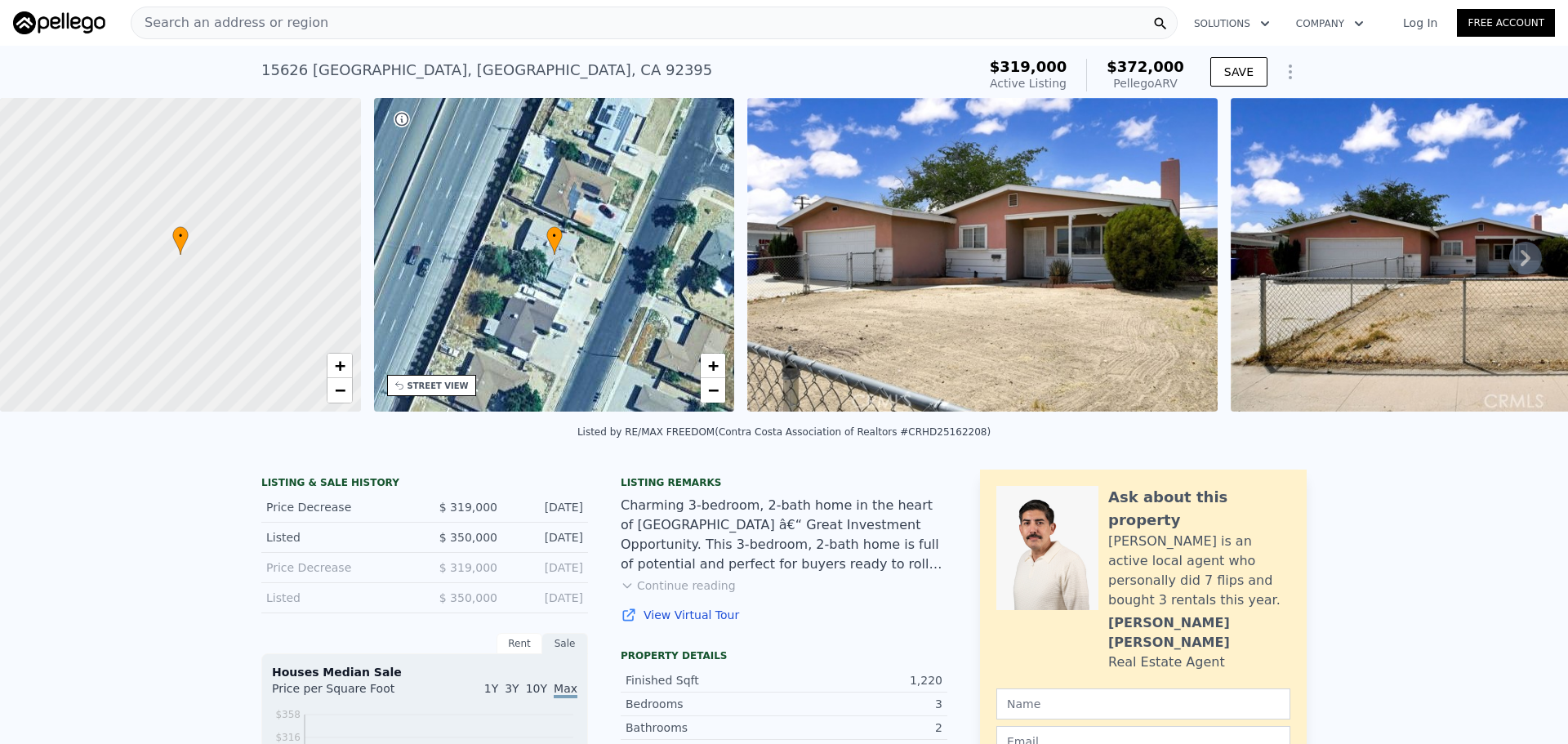
click at [273, 22] on span "Search an address or region" at bounding box center [229, 22] width 197 height 19
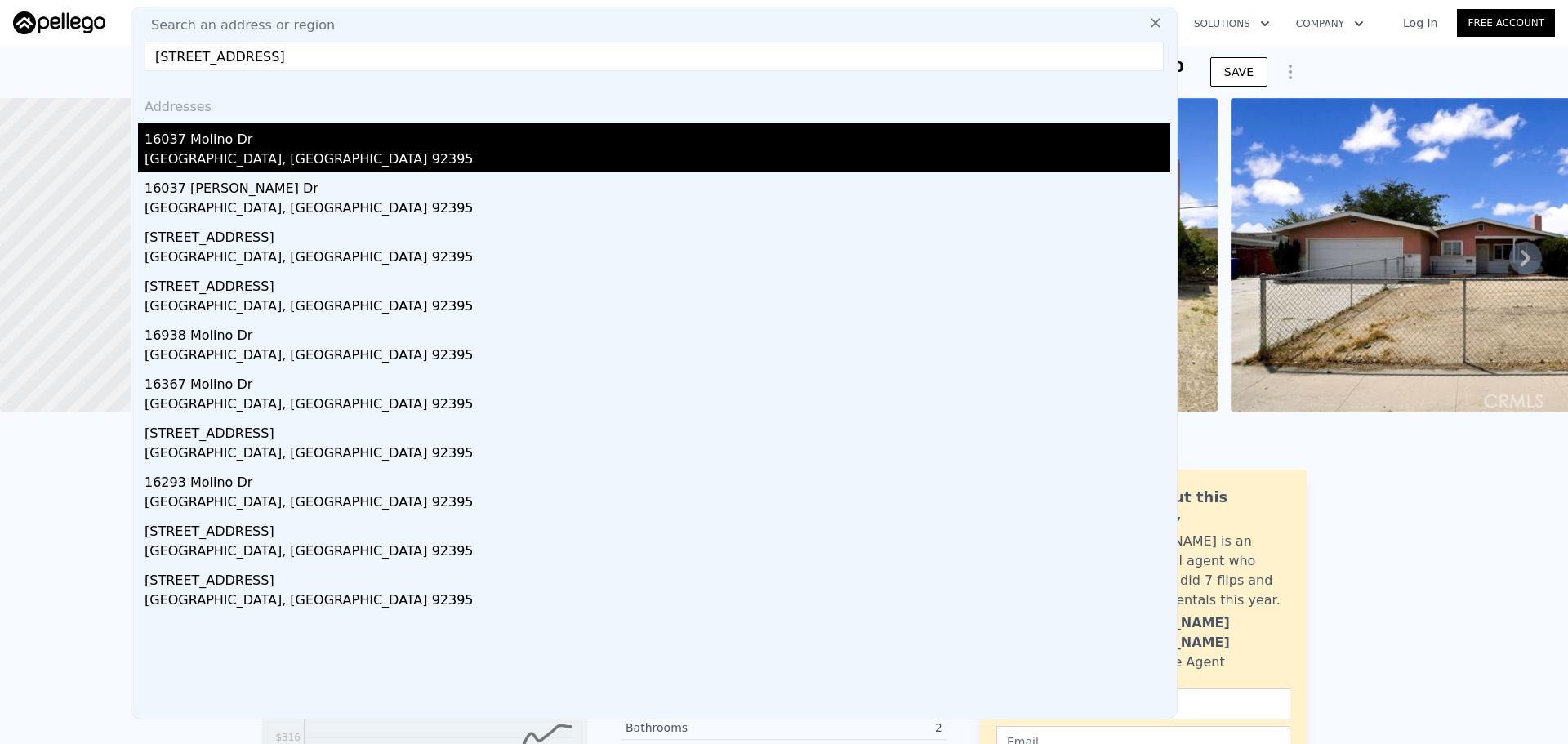
type input "[STREET_ADDRESS]"
click at [239, 137] on div "16037 Molino Dr" at bounding box center [658, 136] width 1026 height 26
